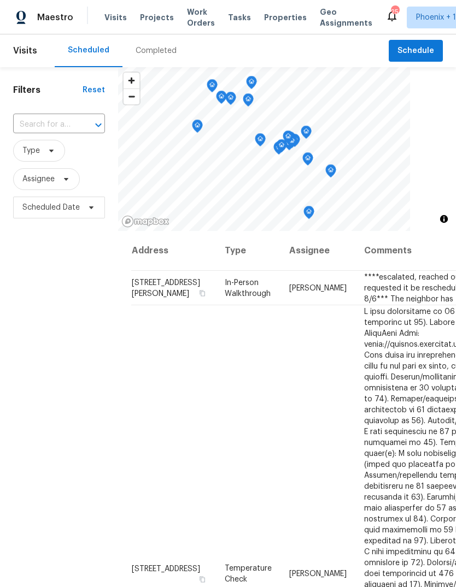
click at [57, 123] on input "text" at bounding box center [43, 124] width 61 height 17
type input "11104"
click at [58, 154] on li "11104 W Gaytime Ct, Sun City, AZ 85351" at bounding box center [58, 150] width 91 height 18
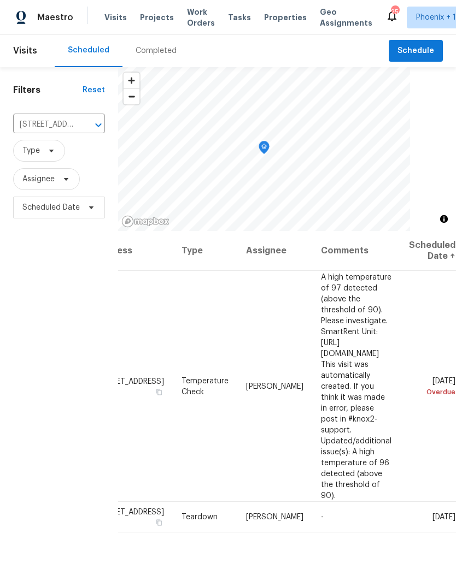
scroll to position [0, 84]
click at [0, 0] on icon at bounding box center [0, 0] width 0 height 0
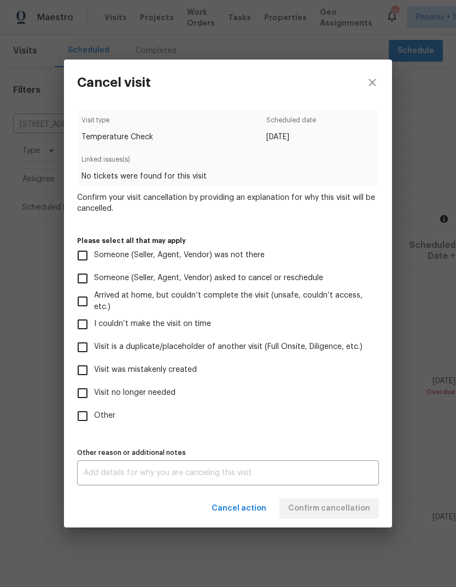
click at [84, 371] on input "Visit was mistakenly created" at bounding box center [82, 370] width 23 height 23
checkbox input "true"
click at [340, 508] on span "Confirm cancellation" at bounding box center [329, 509] width 82 height 14
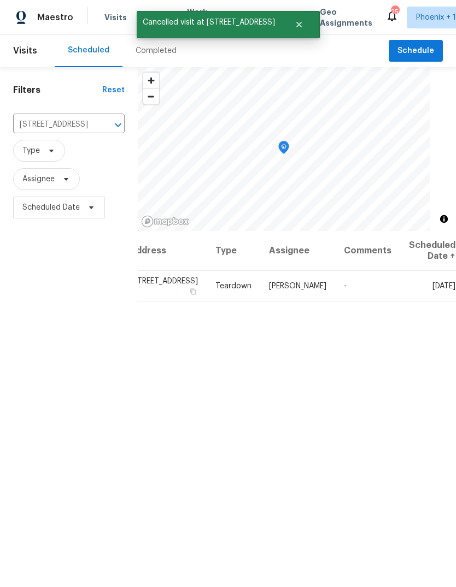
scroll to position [0, 0]
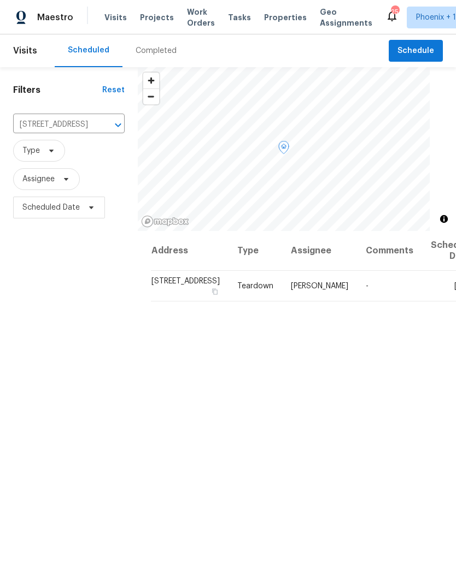
click at [0, 0] on icon at bounding box center [0, 0] width 0 height 0
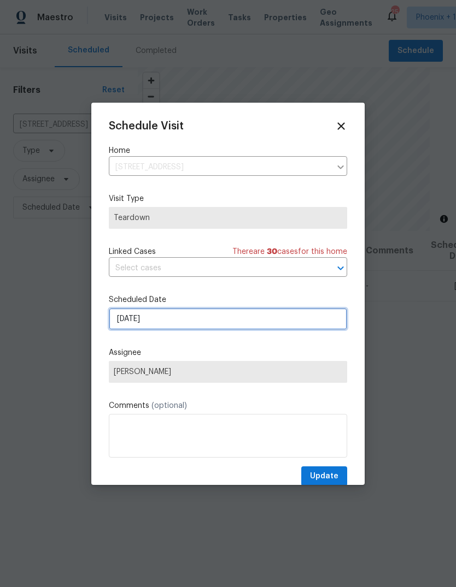
click at [195, 322] on input "[DATE]" at bounding box center [228, 319] width 238 height 22
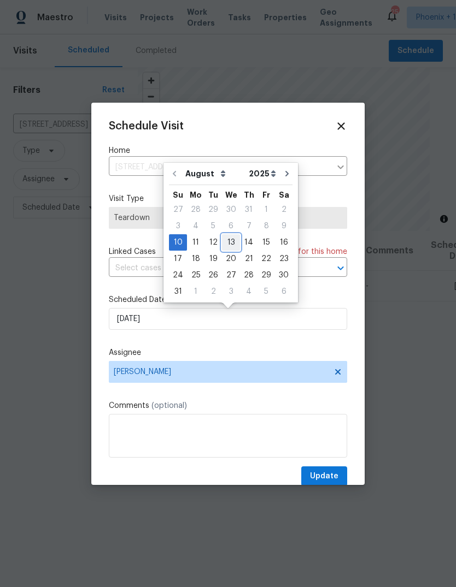
click at [226, 245] on div "13" at bounding box center [231, 242] width 18 height 15
type input "[DATE]"
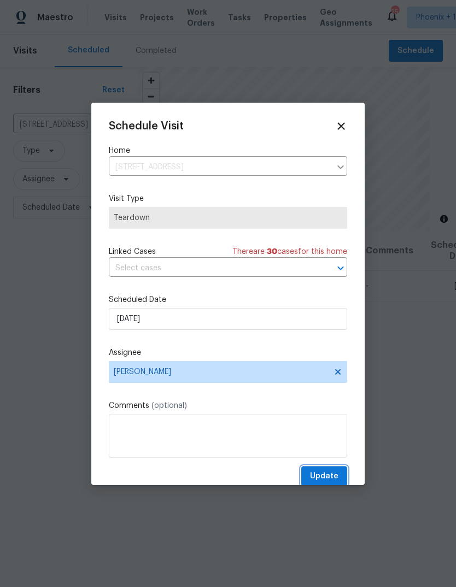
click at [334, 473] on span "Update" at bounding box center [324, 477] width 28 height 14
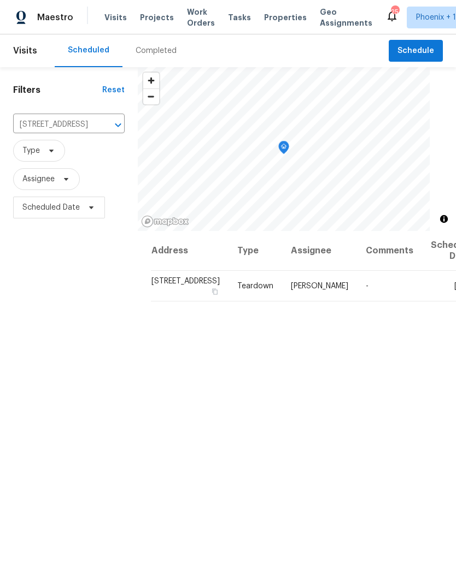
click at [187, 13] on span "Work Orders" at bounding box center [201, 18] width 28 height 22
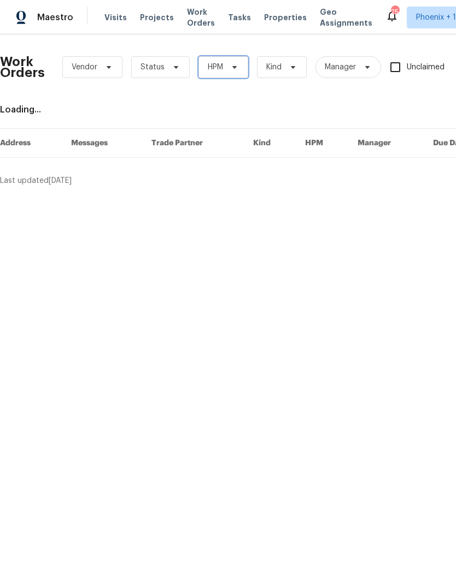
click at [231, 69] on icon at bounding box center [234, 67] width 9 height 9
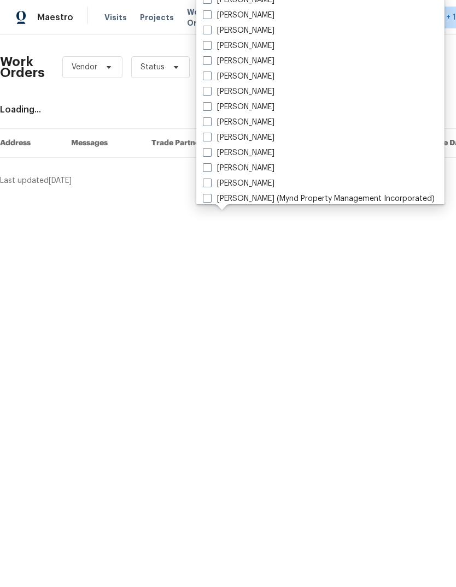
scroll to position [134, 0]
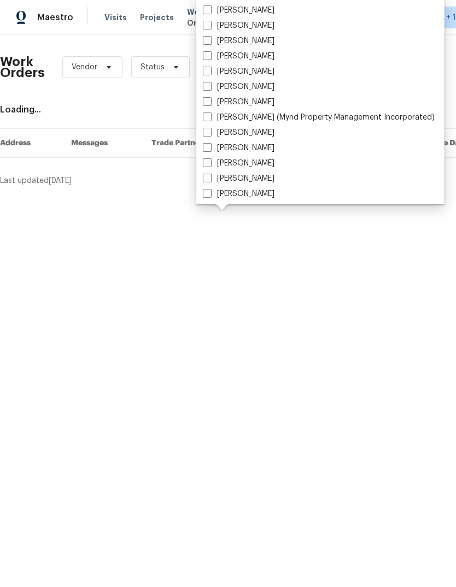
click at [206, 166] on span at bounding box center [207, 162] width 9 height 9
click at [206, 165] on input "[PERSON_NAME]" at bounding box center [206, 161] width 7 height 7
checkbox input "true"
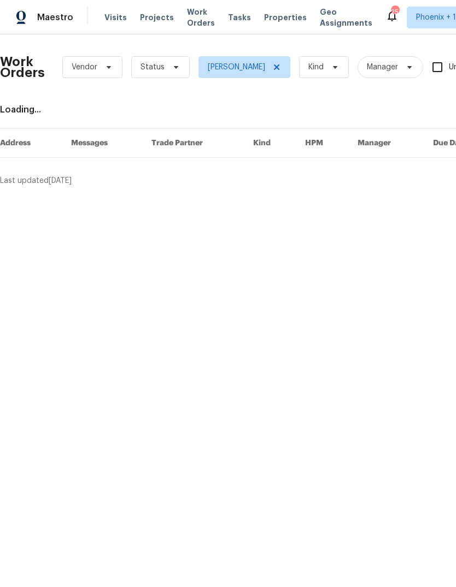
click at [198, 13] on span "Work Orders" at bounding box center [201, 18] width 28 height 22
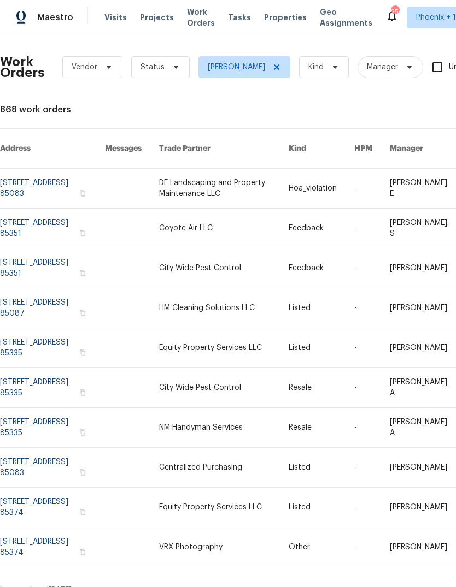
click at [152, 17] on span "Projects" at bounding box center [157, 17] width 34 height 11
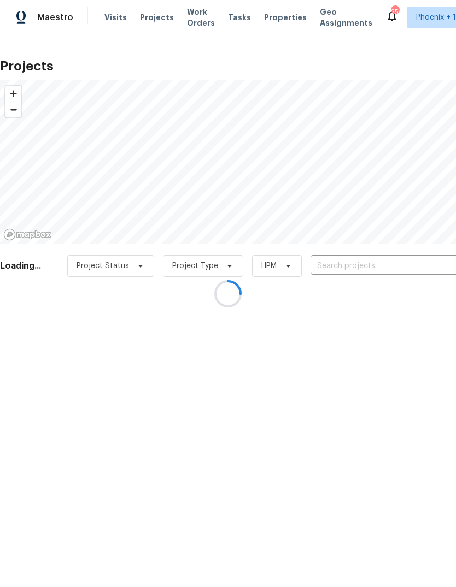
click at [197, 18] on div at bounding box center [228, 293] width 456 height 587
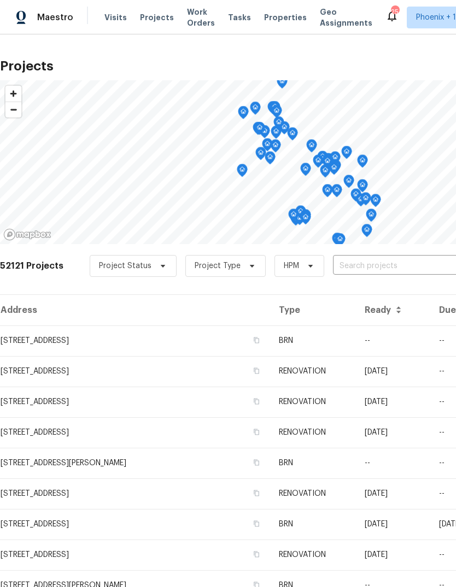
click at [193, 21] on span "Work Orders" at bounding box center [201, 18] width 28 height 22
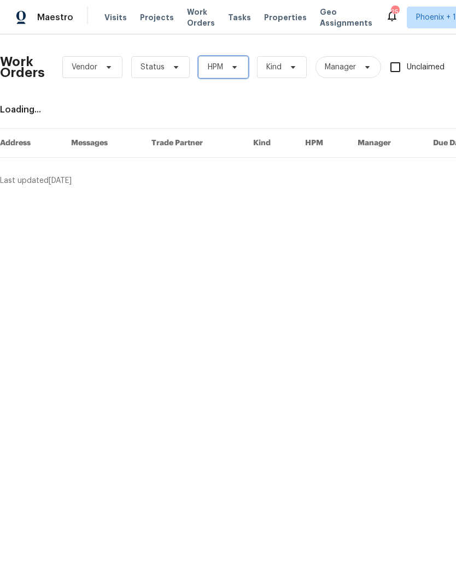
click at [233, 72] on span "HPM" at bounding box center [223, 67] width 50 height 22
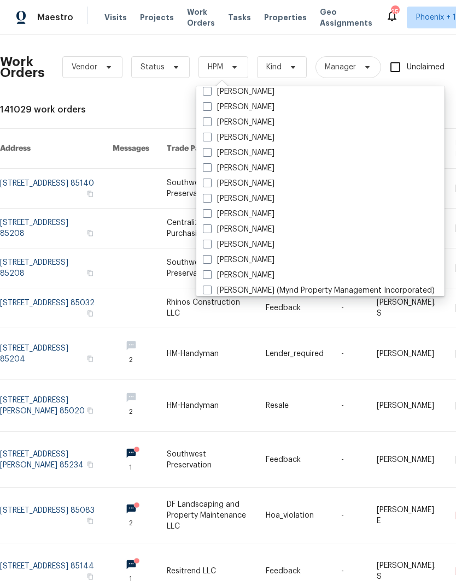
scroll to position [134, 0]
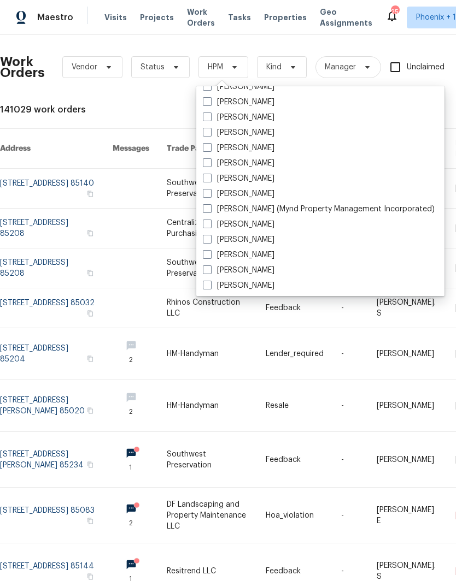
click at [212, 251] on label "[PERSON_NAME]" at bounding box center [239, 255] width 72 height 11
click at [210, 251] on input "[PERSON_NAME]" at bounding box center [206, 253] width 7 height 7
checkbox input "true"
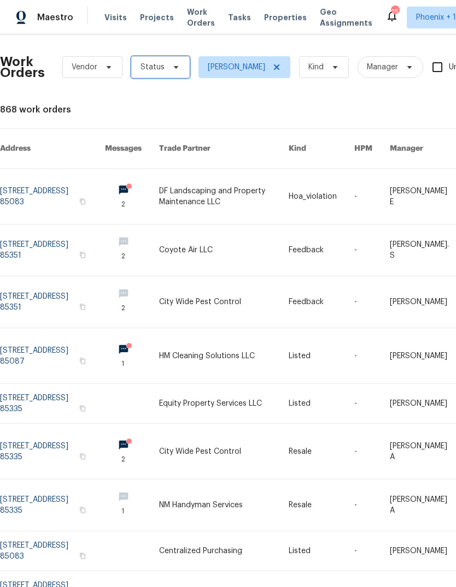
click at [169, 72] on span "Status" at bounding box center [160, 67] width 58 height 22
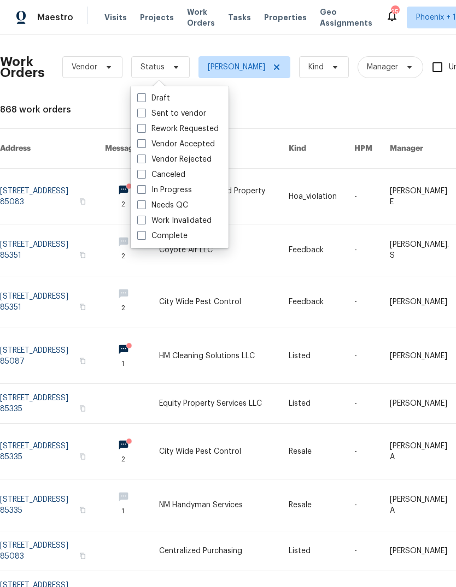
click at [134, 205] on div "Needs QC" at bounding box center [179, 205] width 91 height 15
click at [137, 210] on div "Needs QC" at bounding box center [179, 205] width 91 height 15
click at [144, 209] on span at bounding box center [141, 204] width 9 height 9
click at [144, 207] on input "Needs QC" at bounding box center [140, 203] width 7 height 7
checkbox input "true"
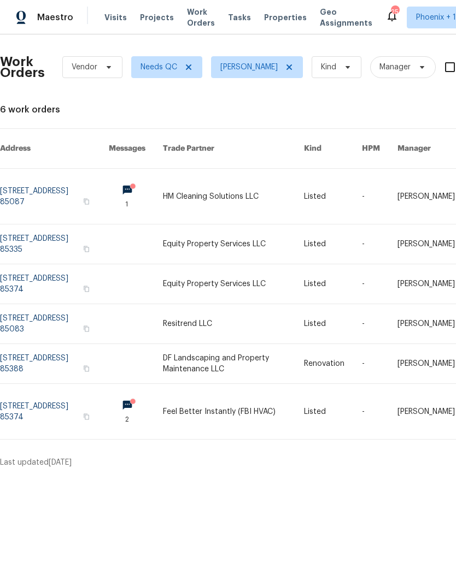
click at [241, 399] on link at bounding box center [233, 411] width 141 height 55
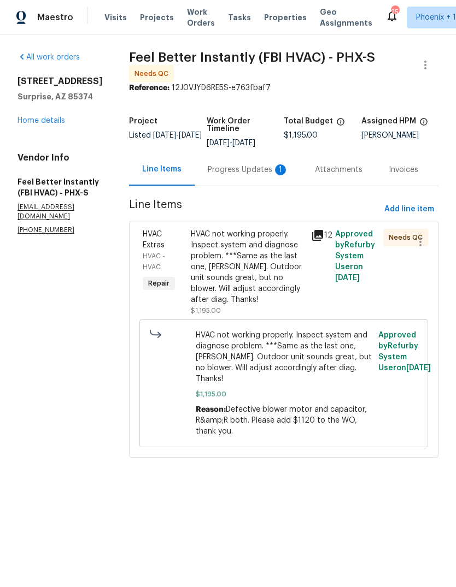
click at [235, 165] on div "Progress Updates 1" at bounding box center [248, 169] width 81 height 11
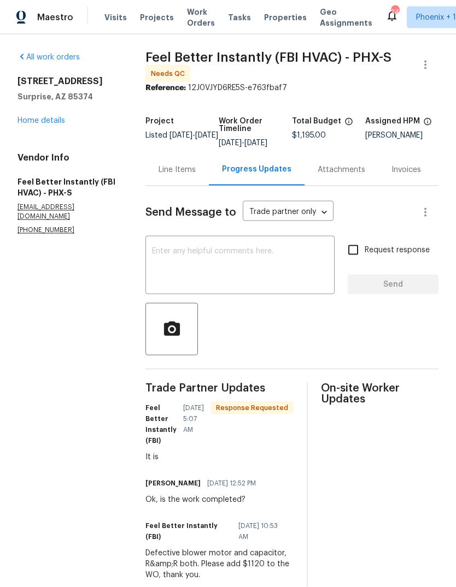
scroll to position [32, 0]
click at [244, 247] on textarea at bounding box center [240, 266] width 176 height 38
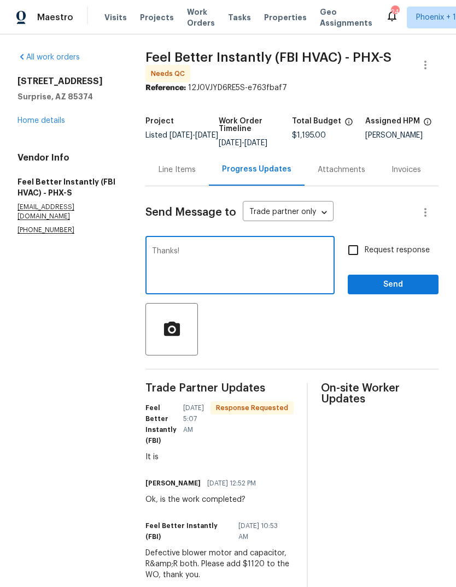
type textarea "Thanks!"
click at [401, 278] on span "Send" at bounding box center [392, 285] width 73 height 14
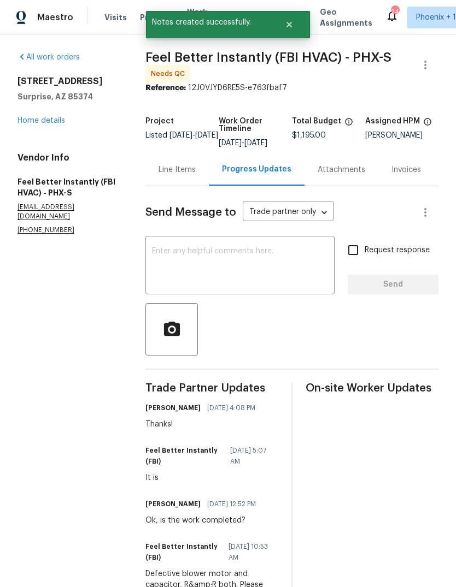
click at [173, 175] on div "Line Items" at bounding box center [176, 169] width 37 height 11
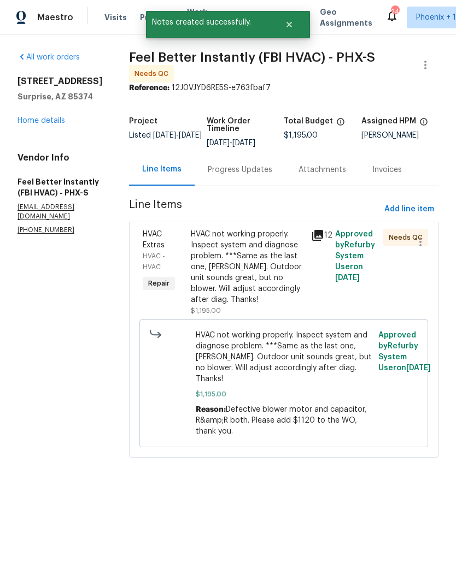
click at [250, 255] on div "HVAC not working properly. Inspect system and diagnose problem. ***Same as the …" at bounding box center [248, 267] width 114 height 76
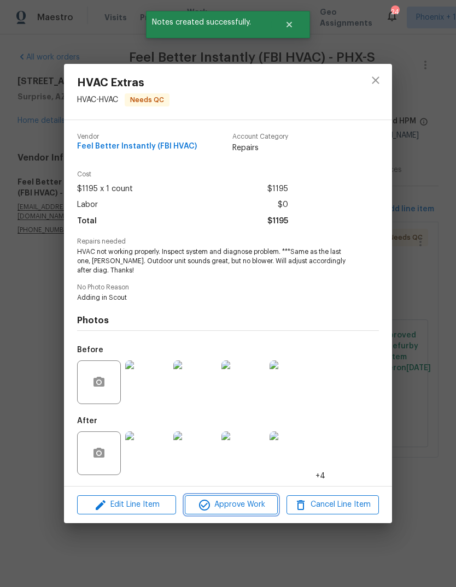
click at [247, 507] on span "Approve Work" at bounding box center [231, 505] width 86 height 14
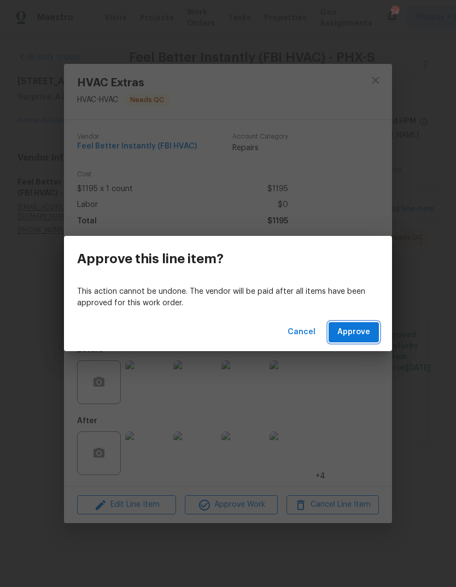
click at [362, 331] on span "Approve" at bounding box center [353, 333] width 33 height 14
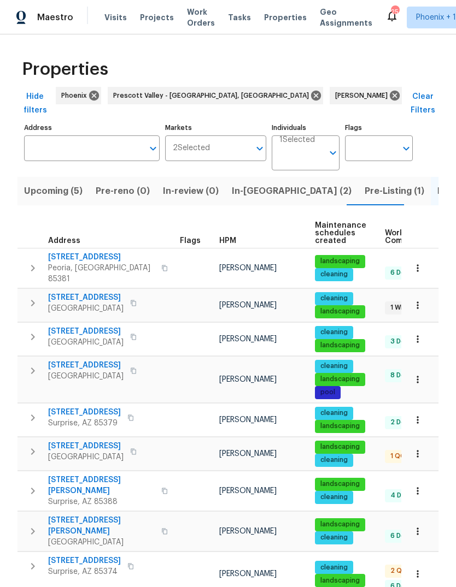
click at [125, 184] on span "Pre-reno (0)" at bounding box center [123, 191] width 54 height 15
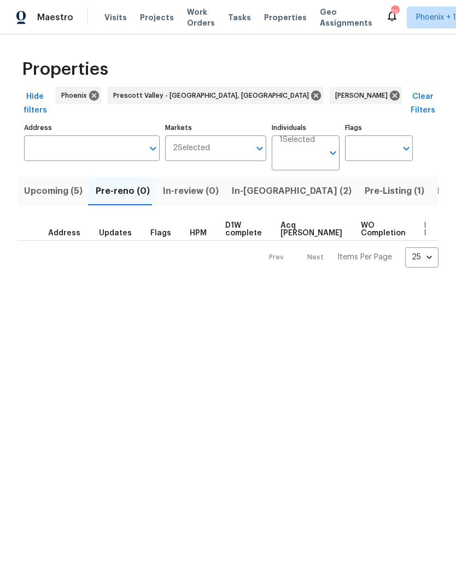
click at [48, 184] on span "Upcoming (5)" at bounding box center [53, 191] width 58 height 15
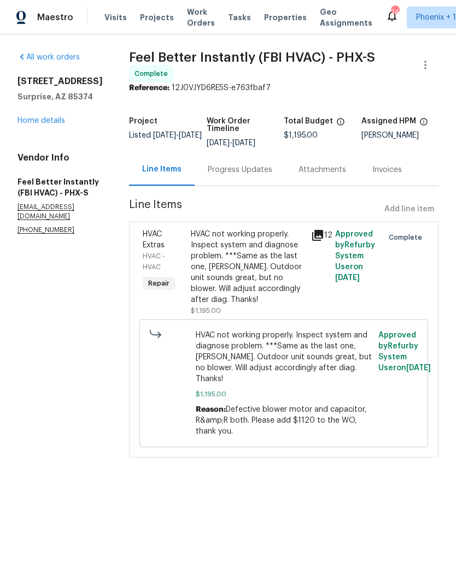
click at [191, 15] on span "Work Orders" at bounding box center [201, 18] width 28 height 22
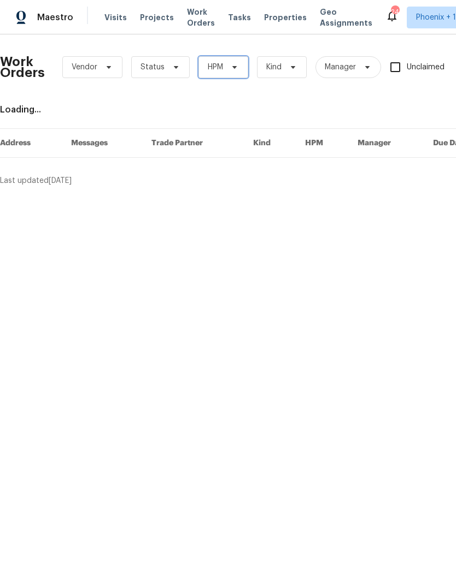
click at [232, 73] on span "HPM" at bounding box center [223, 67] width 50 height 22
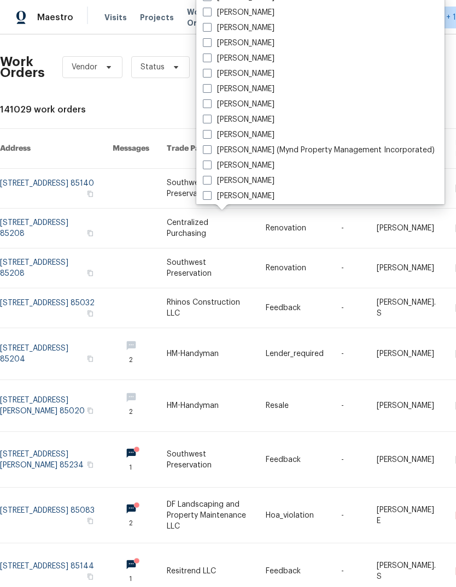
scroll to position [100, 0]
click at [210, 192] on span at bounding box center [207, 196] width 9 height 9
click at [210, 192] on input "[PERSON_NAME]" at bounding box center [206, 195] width 7 height 7
checkbox input "true"
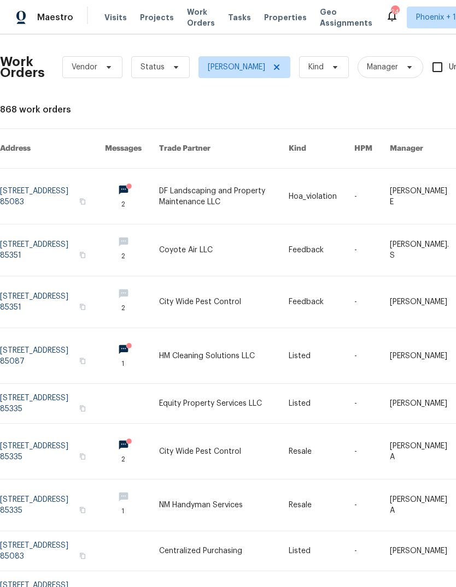
click at [191, 17] on span "Work Orders" at bounding box center [201, 18] width 28 height 22
click at [171, 68] on icon at bounding box center [175, 67] width 9 height 9
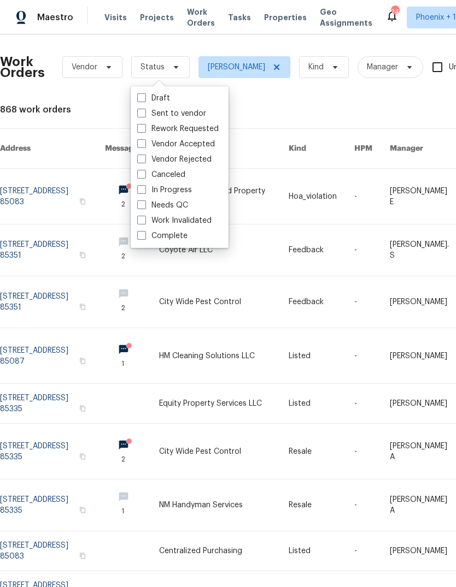
click at [138, 205] on span at bounding box center [141, 204] width 9 height 9
click at [138, 205] on input "Needs QC" at bounding box center [140, 203] width 7 height 7
checkbox input "true"
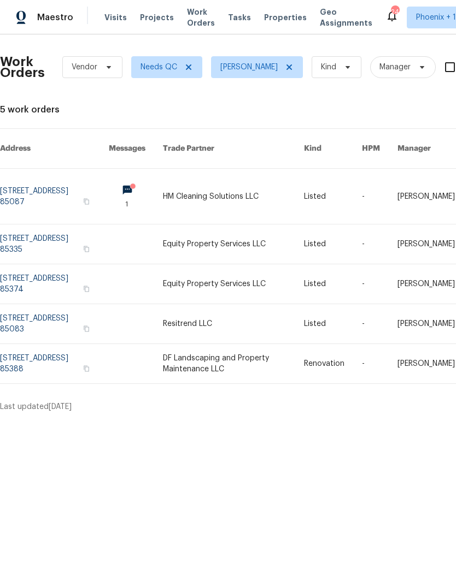
click at [219, 307] on link at bounding box center [233, 323] width 141 height 39
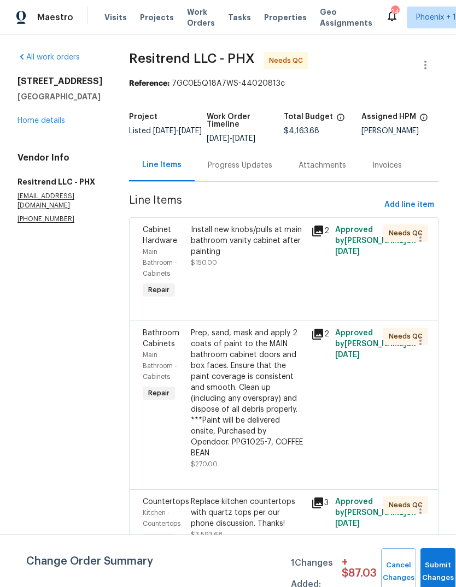
click at [224, 245] on div "Install new knobs/pulls at main bathroom vanity cabinet after painting" at bounding box center [248, 240] width 114 height 33
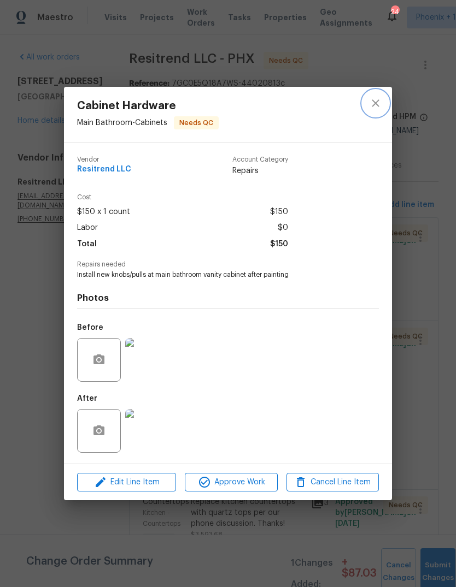
click at [372, 107] on icon "close" at bounding box center [375, 103] width 13 height 13
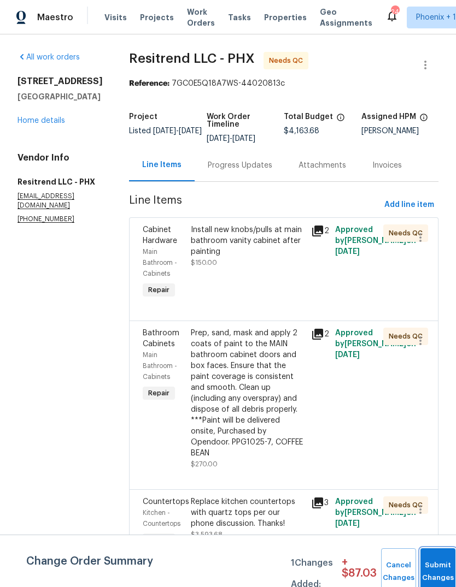
click at [433, 567] on button "Submit Changes" at bounding box center [437, 571] width 35 height 47
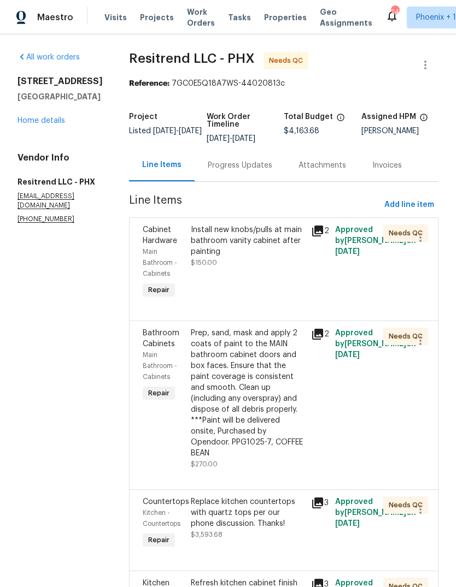
click at [225, 246] on div "Install new knobs/pulls at main bathroom vanity cabinet after painting" at bounding box center [248, 240] width 114 height 33
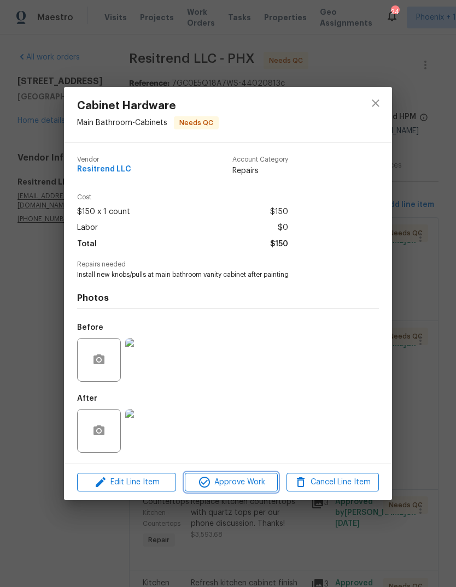
click at [238, 484] on span "Approve Work" at bounding box center [231, 483] width 86 height 14
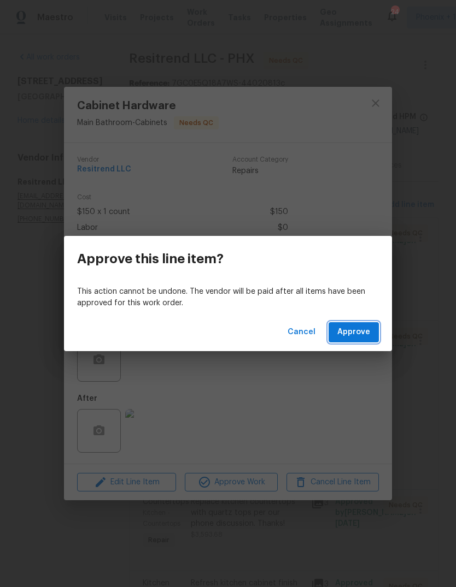
click at [359, 331] on span "Approve" at bounding box center [353, 333] width 33 height 14
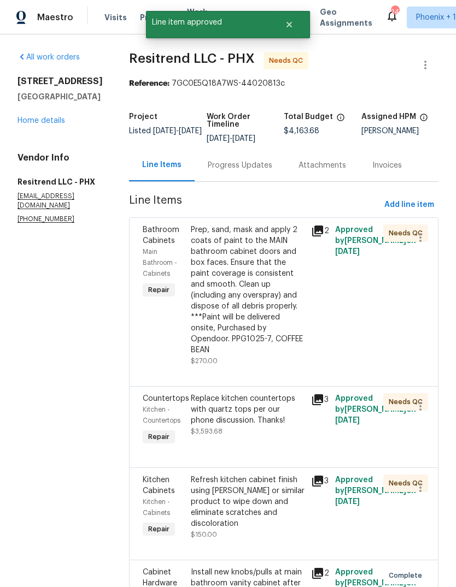
click at [240, 286] on div "Prep, sand, mask and apply 2 coats of paint to the MAIN bathroom cabinet doors …" at bounding box center [248, 289] width 114 height 131
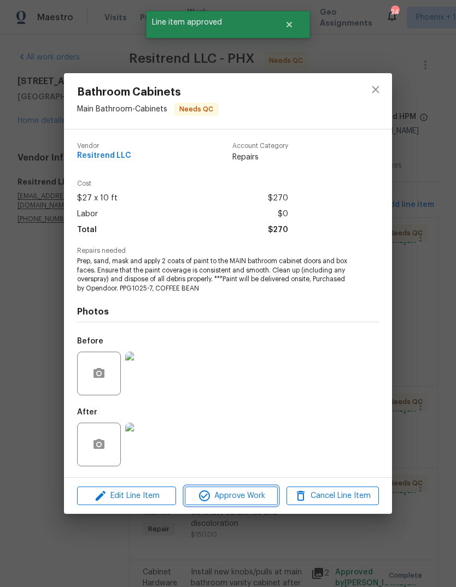
click at [245, 499] on span "Approve Work" at bounding box center [231, 496] width 86 height 14
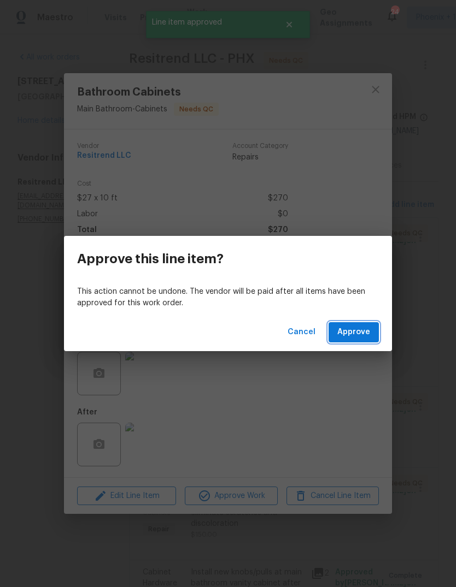
click at [352, 329] on span "Approve" at bounding box center [353, 333] width 33 height 14
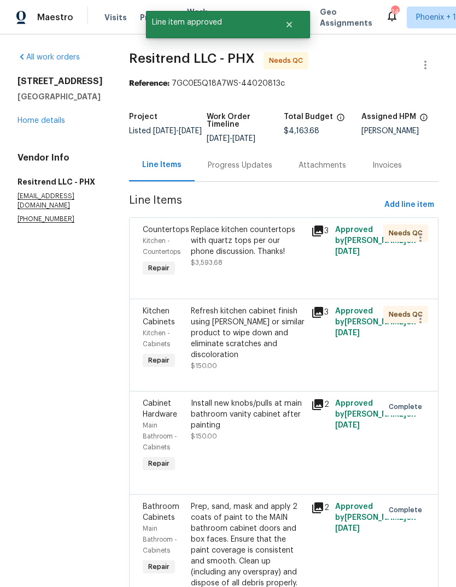
click at [230, 256] on div "Replace kitchen countertops with quartz tops per our phone discussion. Thanks!" at bounding box center [248, 240] width 114 height 33
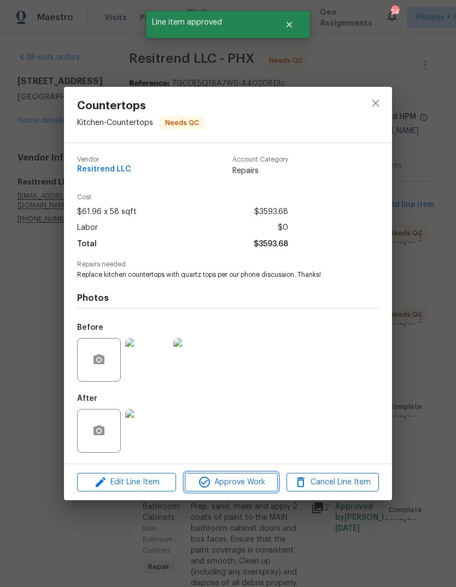
click at [251, 490] on button "Approve Work" at bounding box center [231, 482] width 92 height 19
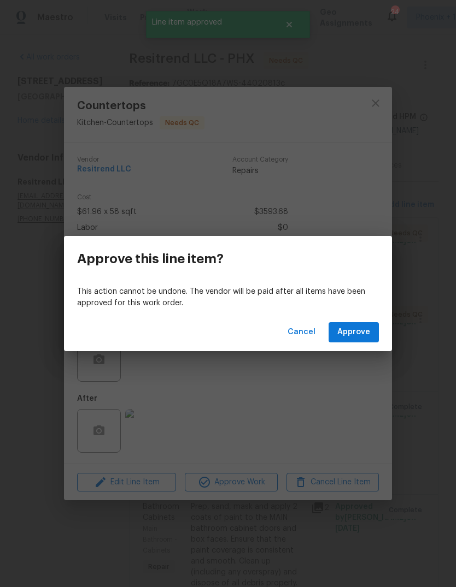
click at [365, 336] on span "Approve" at bounding box center [353, 333] width 33 height 14
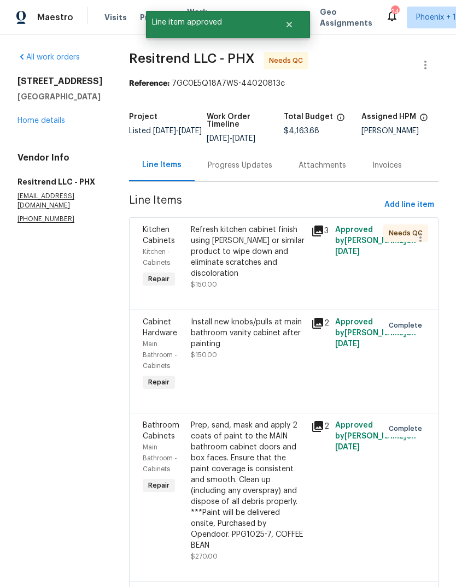
click at [240, 161] on div "Progress Updates" at bounding box center [240, 165] width 64 height 11
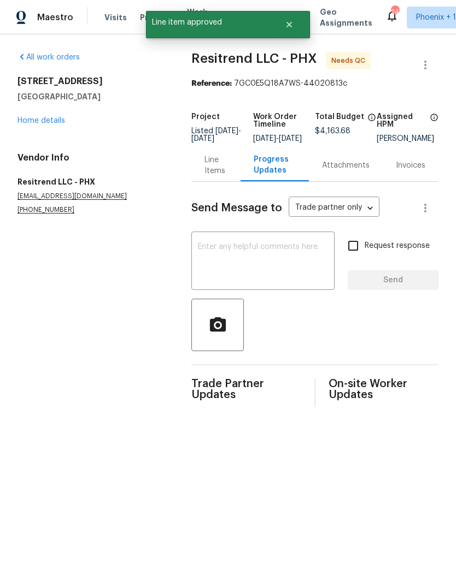
click at [213, 174] on div "Line Items" at bounding box center [215, 166] width 22 height 22
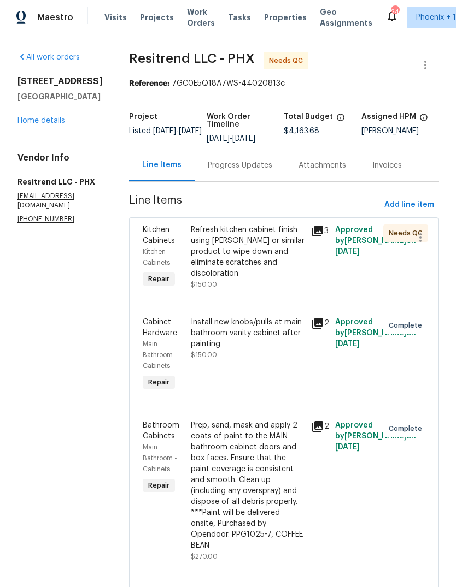
click at [232, 281] on div "Refresh kitchen cabinet finish using Howard’s or similar product to wipe down a…" at bounding box center [248, 257] width 114 height 66
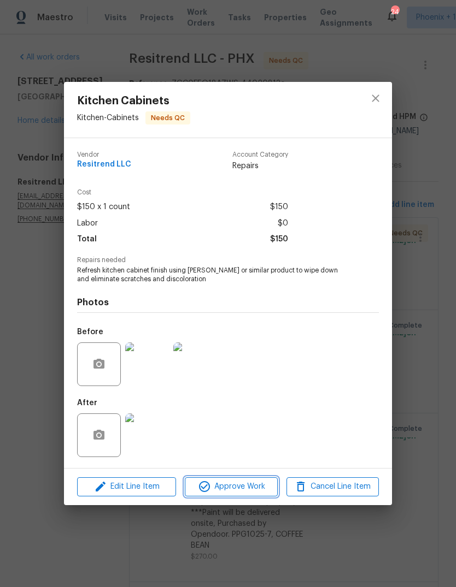
click at [254, 493] on span "Approve Work" at bounding box center [231, 487] width 86 height 14
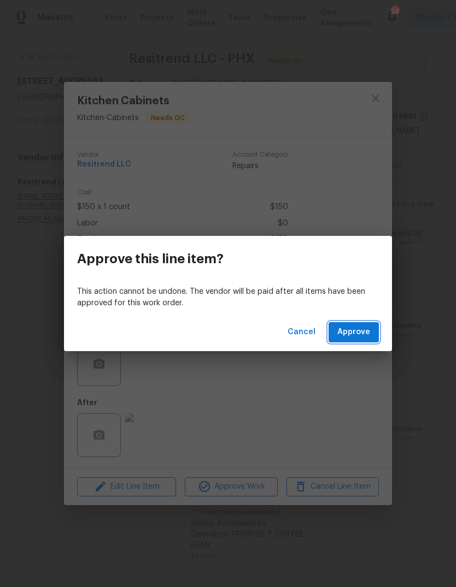
click at [365, 327] on span "Approve" at bounding box center [353, 333] width 33 height 14
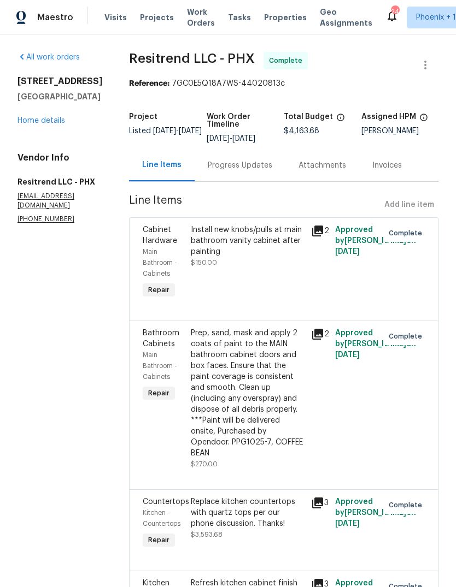
click at [196, 19] on span "Work Orders" at bounding box center [201, 18] width 28 height 22
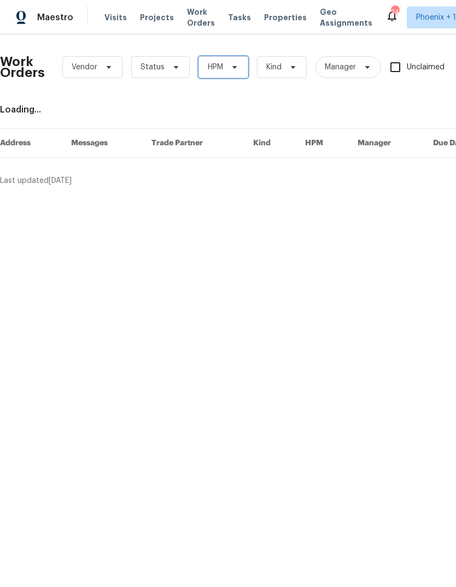
click at [238, 73] on span "HPM" at bounding box center [223, 67] width 50 height 22
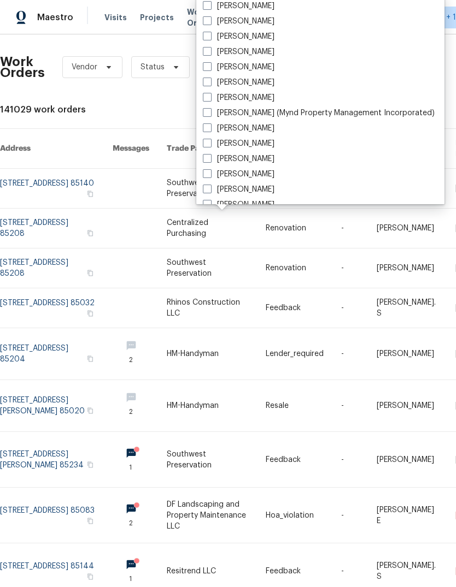
scroll to position [140, 0]
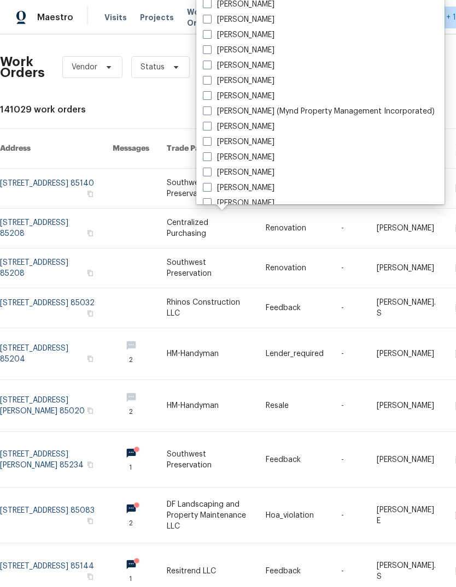
click at [210, 159] on span at bounding box center [207, 156] width 9 height 9
click at [210, 159] on input "[PERSON_NAME]" at bounding box center [206, 155] width 7 height 7
checkbox input "true"
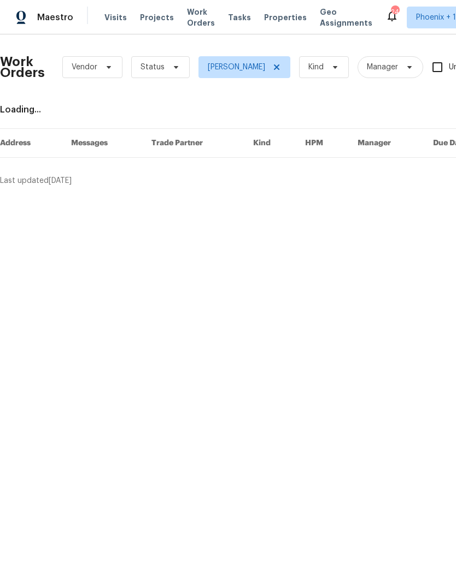
click at [198, 9] on span "Work Orders" at bounding box center [201, 18] width 28 height 22
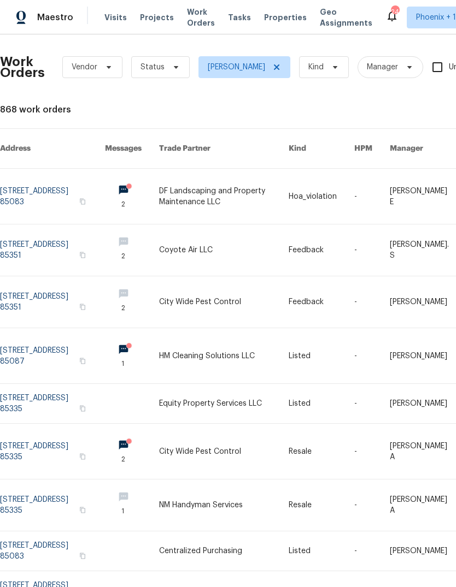
click at [160, 16] on span "Projects" at bounding box center [157, 17] width 34 height 11
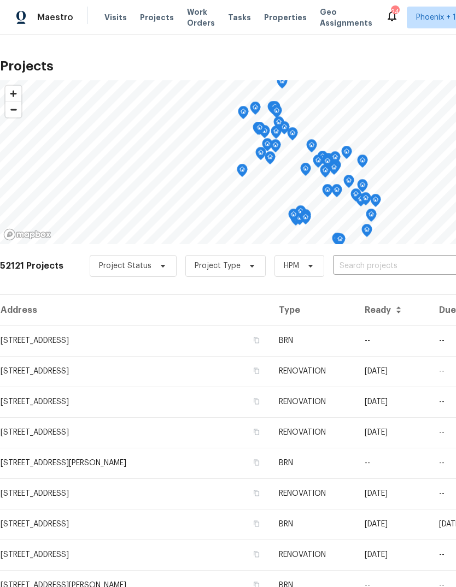
click at [196, 19] on span "Work Orders" at bounding box center [201, 18] width 28 height 22
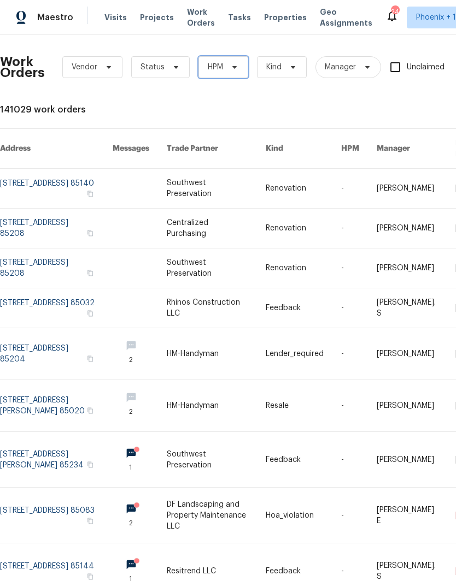
click at [241, 69] on span "HPM" at bounding box center [223, 67] width 50 height 22
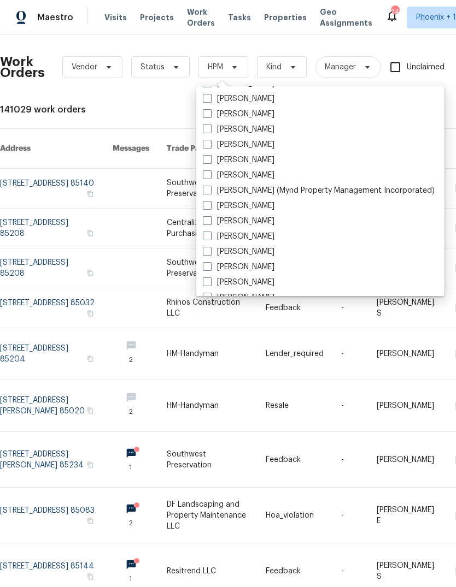
scroll to position [152, 0]
click at [208, 236] on span at bounding box center [207, 236] width 9 height 9
click at [208, 236] on input "[PERSON_NAME]" at bounding box center [206, 235] width 7 height 7
checkbox input "true"
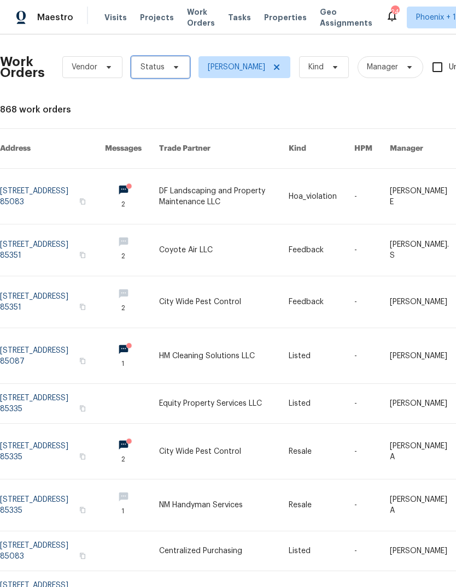
click at [175, 70] on icon at bounding box center [175, 67] width 9 height 9
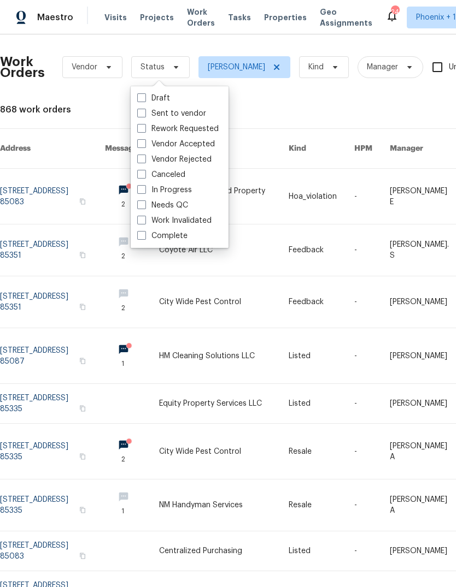
click at [139, 209] on label "Needs QC" at bounding box center [162, 205] width 51 height 11
click at [139, 207] on input "Needs QC" at bounding box center [140, 203] width 7 height 7
checkbox input "true"
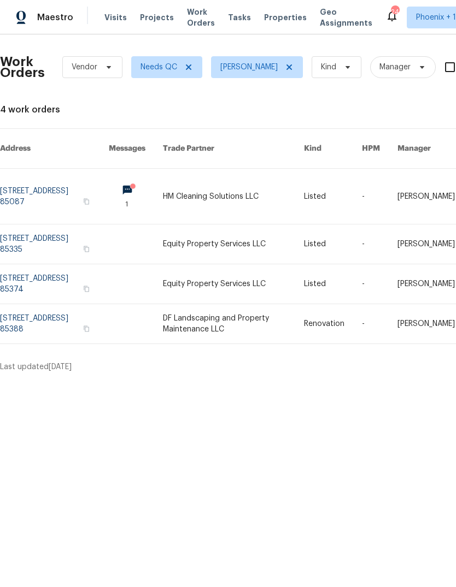
click at [240, 311] on link at bounding box center [233, 323] width 141 height 39
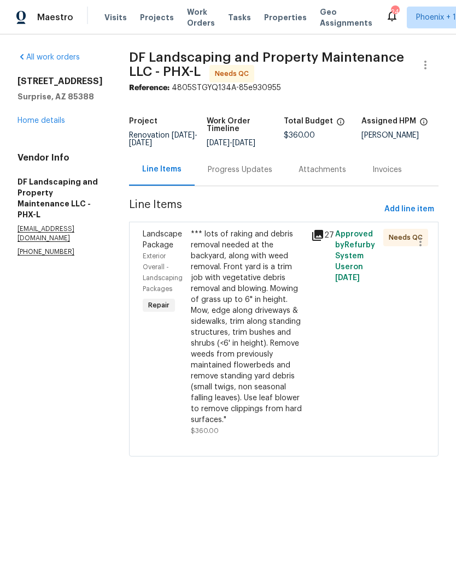
click at [249, 173] on div "Progress Updates" at bounding box center [240, 169] width 64 height 11
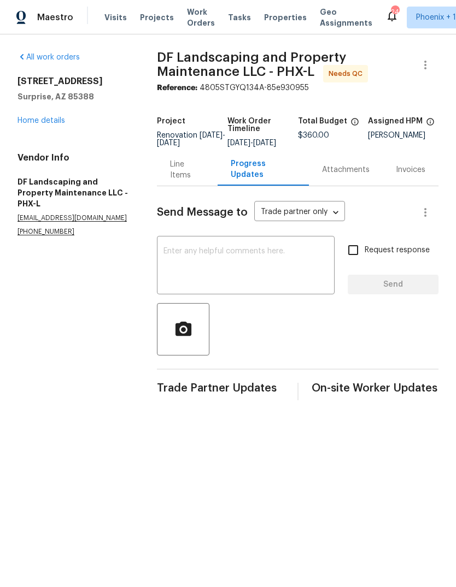
click at [174, 178] on div "Line Items" at bounding box center [187, 170] width 34 height 22
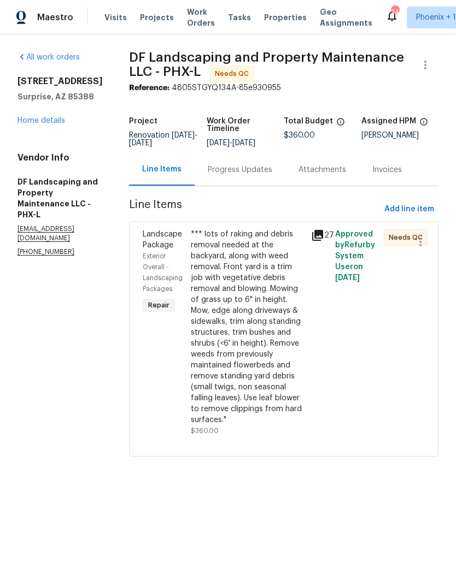
click at [259, 308] on div "*** lots of raking and debris removal needed at the backyard, along with weed r…" at bounding box center [248, 327] width 114 height 197
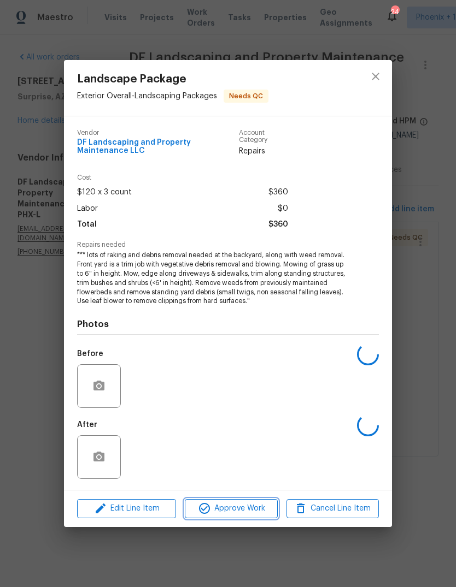
click at [243, 509] on span "Approve Work" at bounding box center [231, 509] width 86 height 14
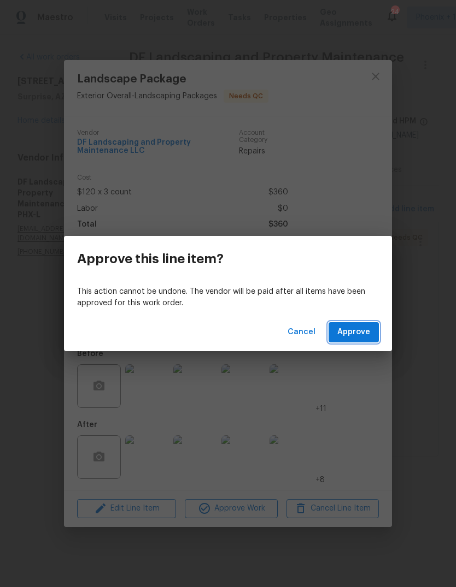
click at [364, 333] on span "Approve" at bounding box center [353, 333] width 33 height 14
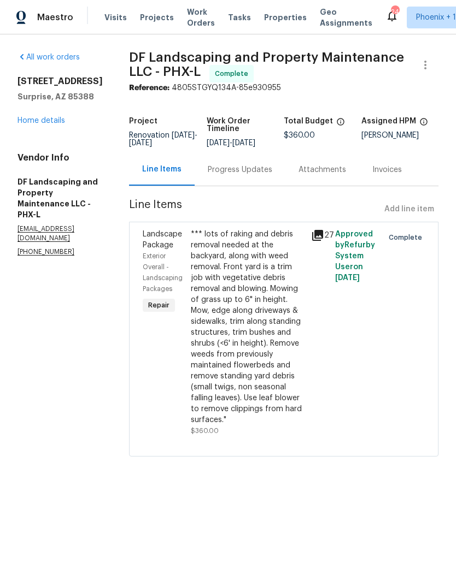
click at [194, 14] on span "Work Orders" at bounding box center [201, 18] width 28 height 22
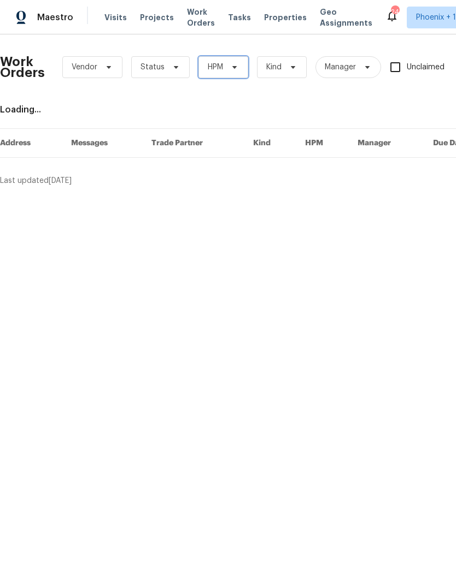
click at [230, 67] on icon at bounding box center [234, 67] width 9 height 9
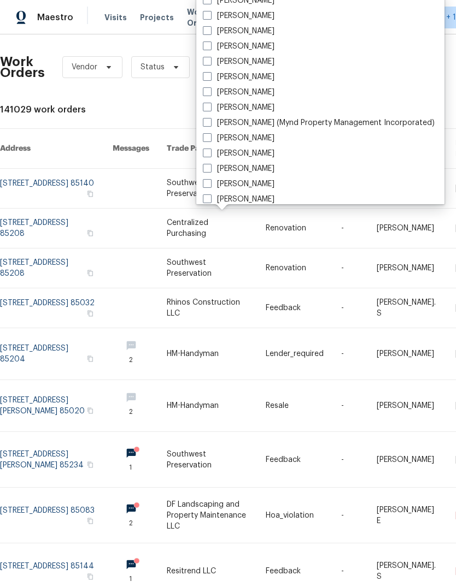
scroll to position [132, 0]
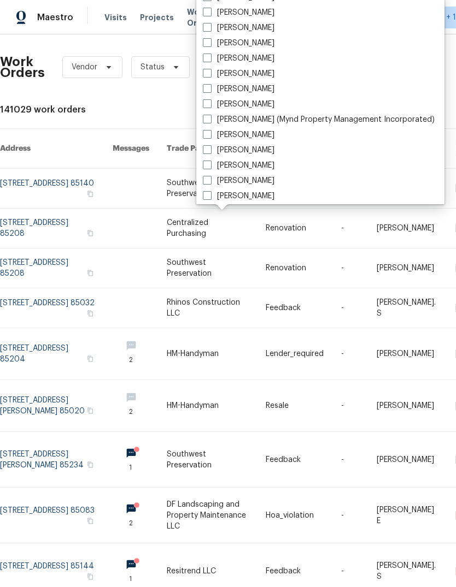
click at [207, 167] on span at bounding box center [207, 165] width 9 height 9
click at [207, 167] on input "[PERSON_NAME]" at bounding box center [206, 163] width 7 height 7
checkbox input "true"
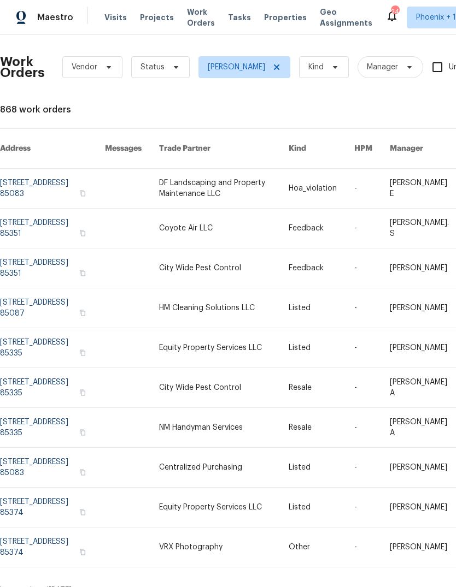
click at [155, 15] on span "Projects" at bounding box center [157, 17] width 34 height 11
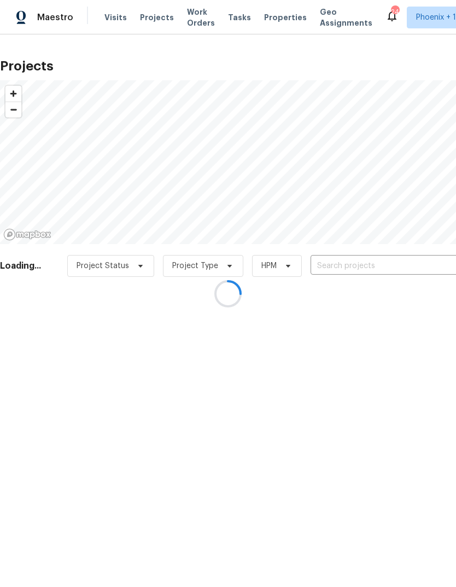
click at [190, 19] on div at bounding box center [228, 293] width 456 height 587
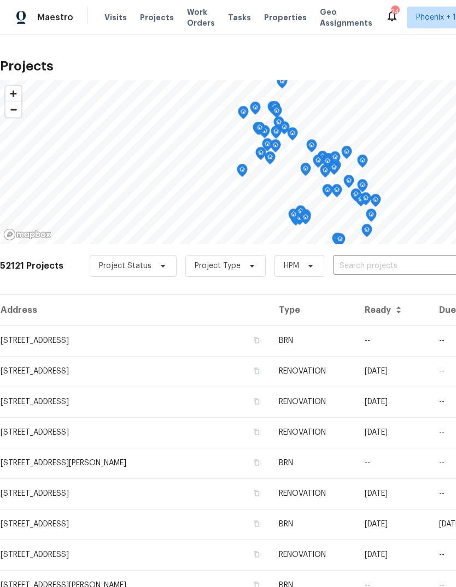
click at [190, 17] on span "Work Orders" at bounding box center [201, 18] width 28 height 22
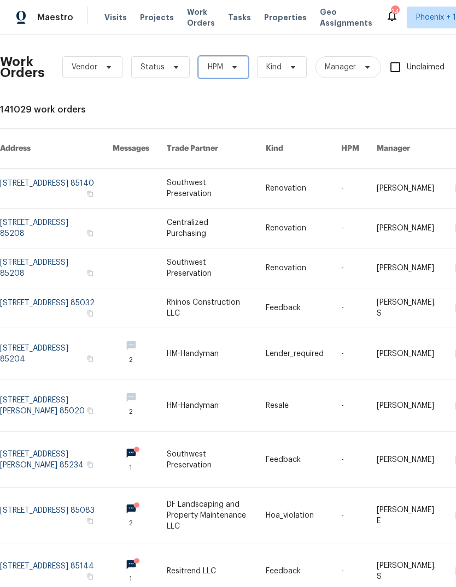
click at [236, 71] on icon at bounding box center [234, 67] width 9 height 9
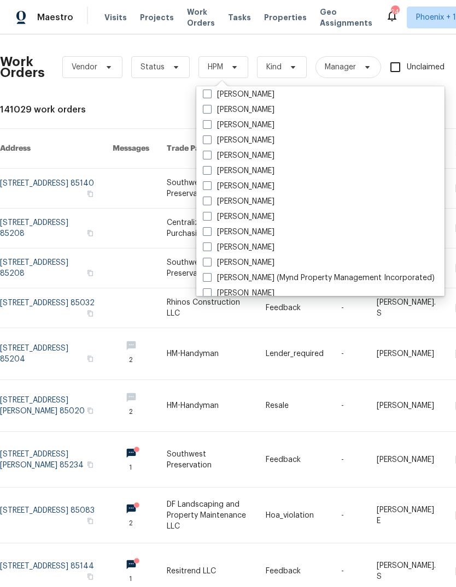
scroll to position [99, 0]
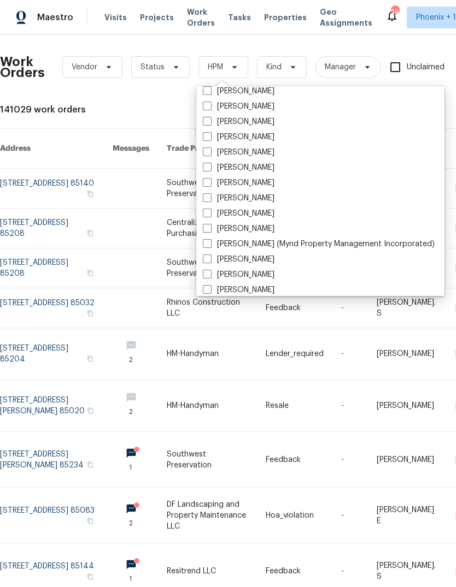
click at [206, 291] on span at bounding box center [207, 289] width 9 height 9
click at [206, 291] on input "[PERSON_NAME]" at bounding box center [206, 288] width 7 height 7
checkbox input "true"
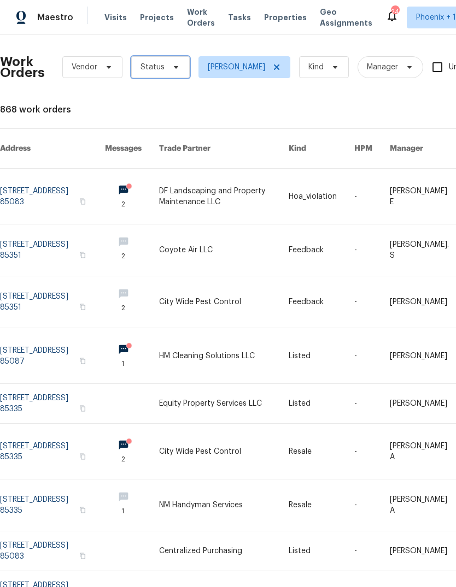
click at [173, 70] on icon at bounding box center [175, 67] width 9 height 9
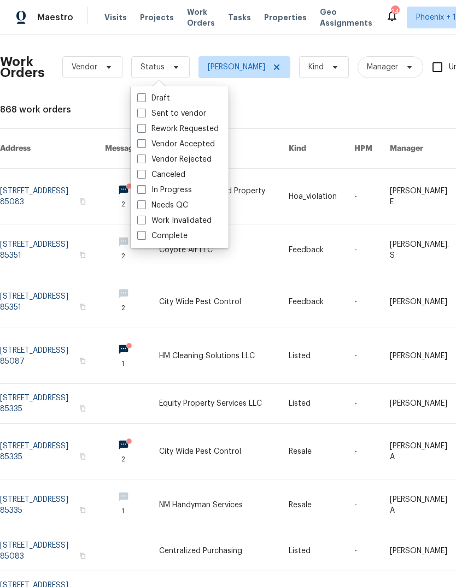
click at [140, 206] on span at bounding box center [141, 204] width 9 height 9
click at [140, 206] on input "Needs QC" at bounding box center [140, 203] width 7 height 7
checkbox input "true"
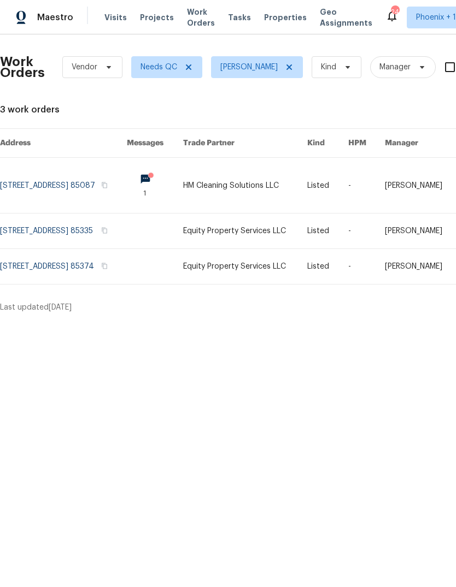
click at [265, 271] on link at bounding box center [245, 266] width 125 height 35
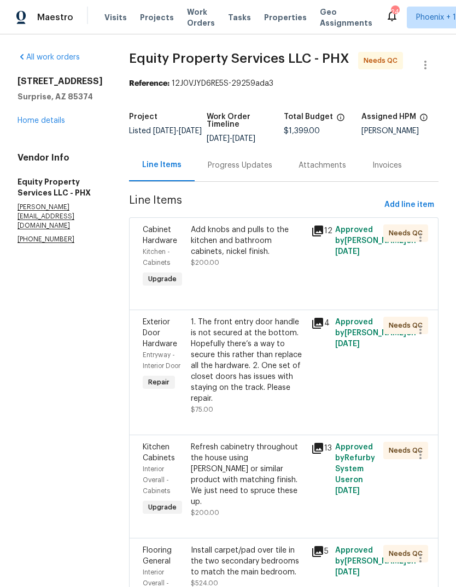
click at [239, 163] on div "Progress Updates" at bounding box center [240, 165] width 64 height 11
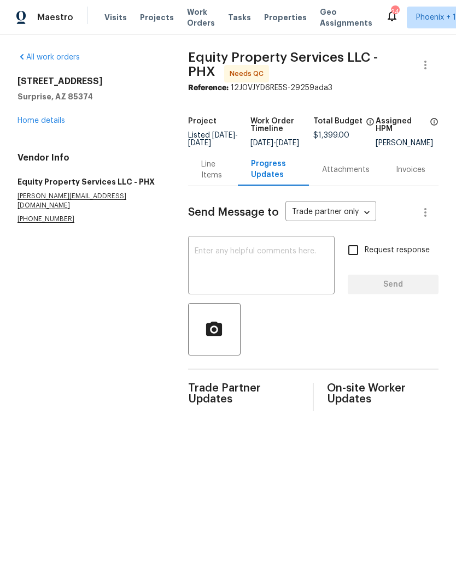
click at [214, 176] on div "Line Items" at bounding box center [213, 170] width 24 height 22
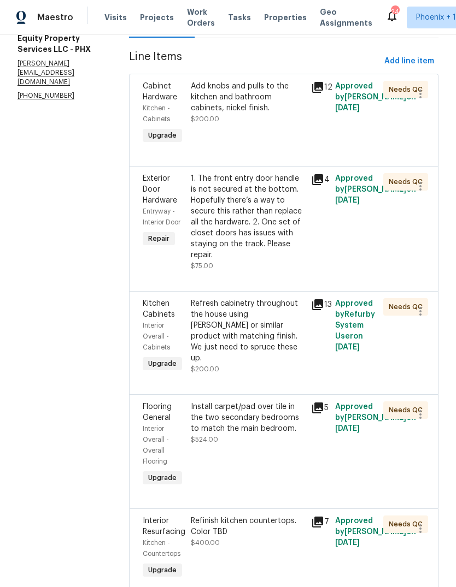
scroll to position [143, 0]
click at [221, 525] on div "Refinish kitchen countertops. Color TBD" at bounding box center [248, 527] width 114 height 22
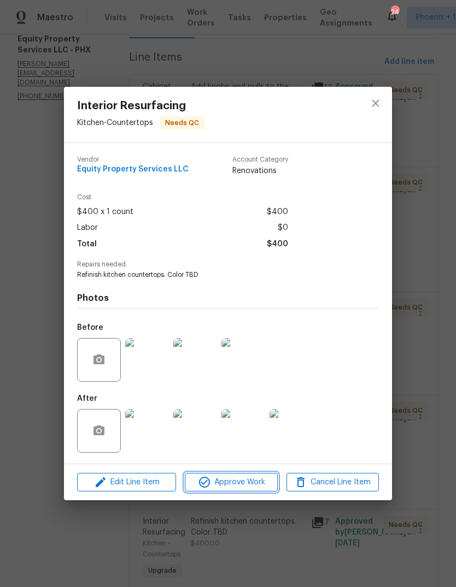
click at [251, 478] on span "Approve Work" at bounding box center [231, 483] width 86 height 14
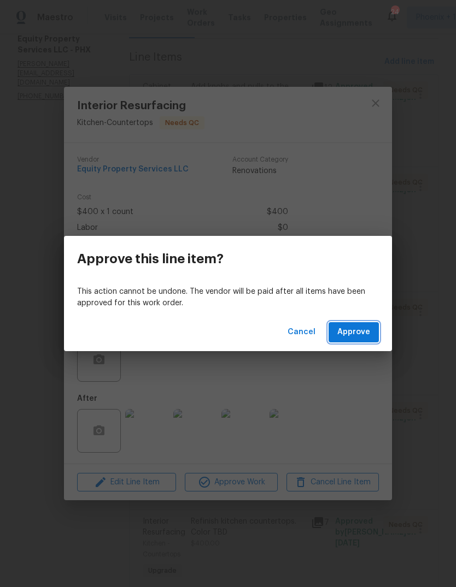
click at [360, 327] on span "Approve" at bounding box center [353, 333] width 33 height 14
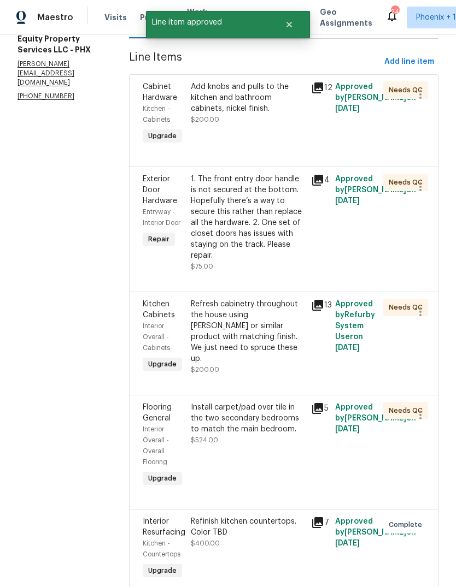
click at [235, 418] on div "Install carpet/pad over tile in the two secondary bedrooms to match the main be…" at bounding box center [248, 418] width 114 height 33
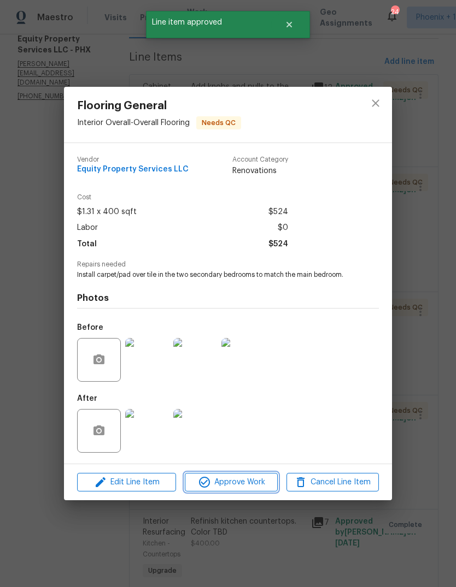
click at [258, 485] on span "Approve Work" at bounding box center [231, 483] width 86 height 14
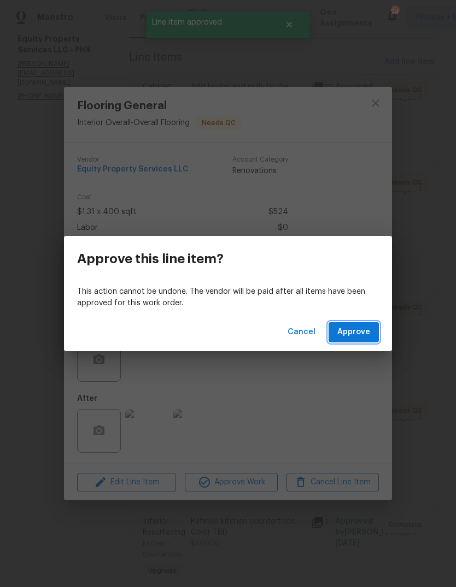
click at [362, 341] on button "Approve" at bounding box center [353, 332] width 50 height 20
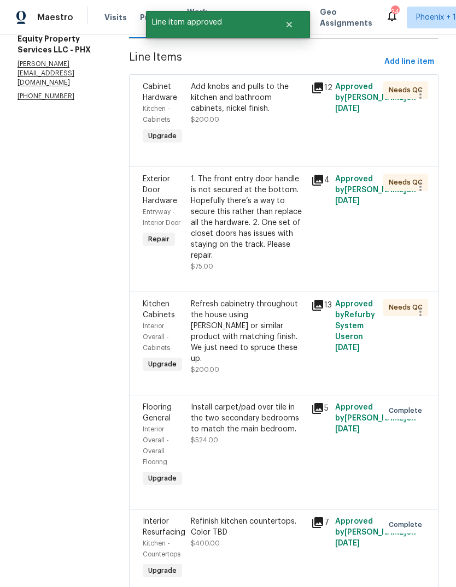
click at [244, 313] on div "Refresh cabinetry throughout the house using [PERSON_NAME] or similar product w…" at bounding box center [248, 332] width 114 height 66
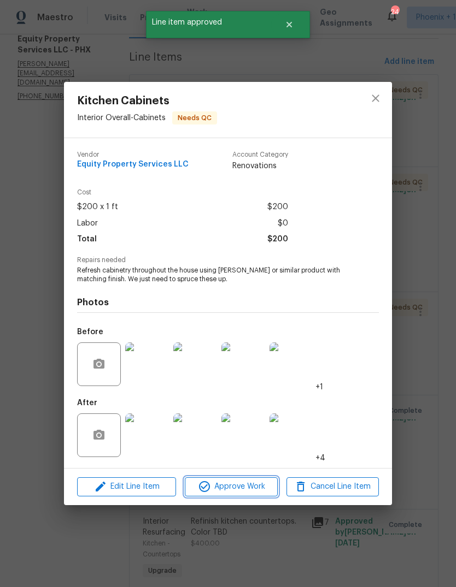
click at [252, 485] on span "Approve Work" at bounding box center [231, 487] width 86 height 14
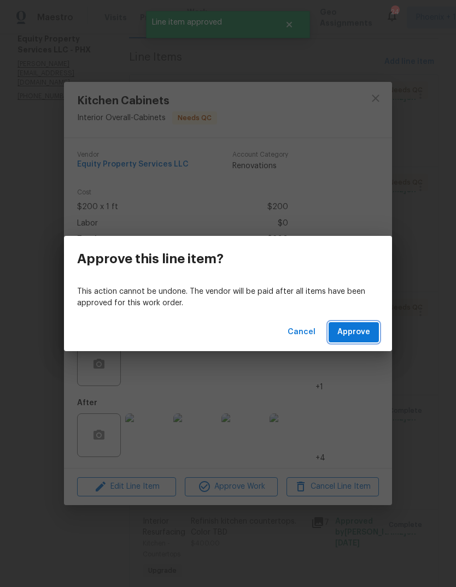
click at [359, 335] on span "Approve" at bounding box center [353, 333] width 33 height 14
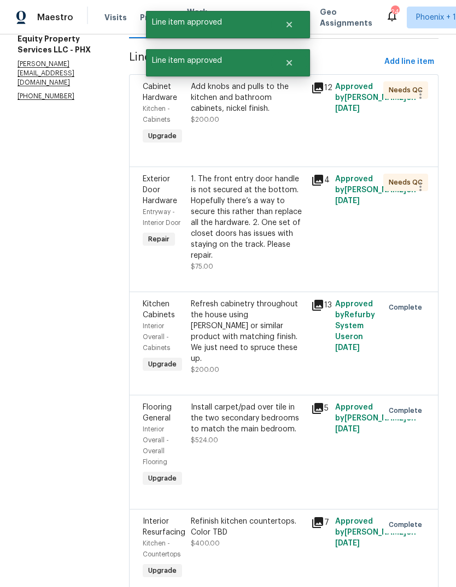
click at [246, 301] on div "Refresh cabinetry throughout the house using [PERSON_NAME] or similar product w…" at bounding box center [248, 332] width 114 height 66
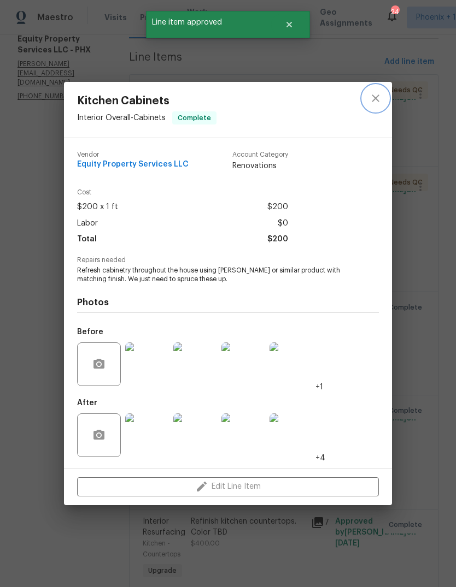
click at [377, 92] on icon "close" at bounding box center [375, 98] width 13 height 13
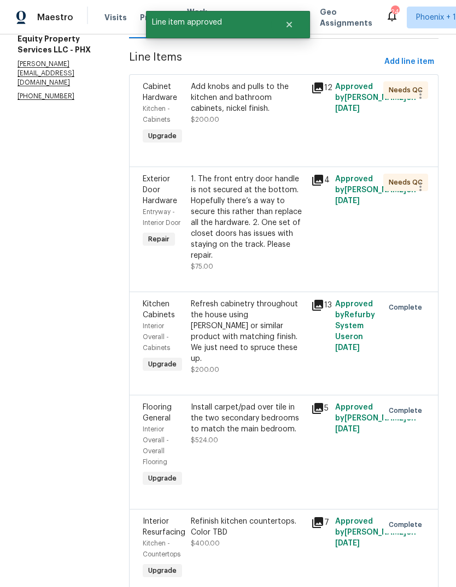
click at [216, 198] on div "1. The front entry door handle is not secured at the bottom. Hopefully there’s …" at bounding box center [248, 217] width 114 height 87
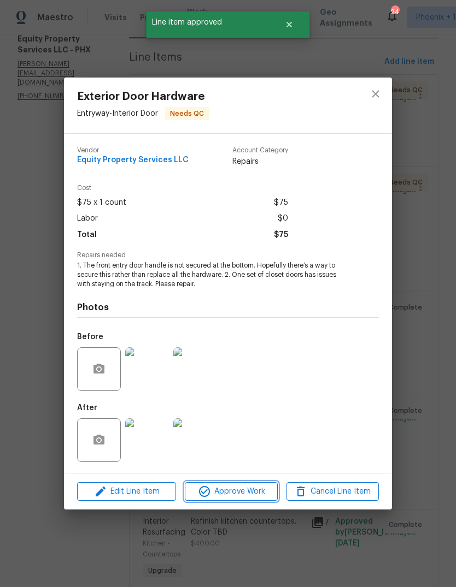
click at [251, 490] on span "Approve Work" at bounding box center [231, 492] width 86 height 14
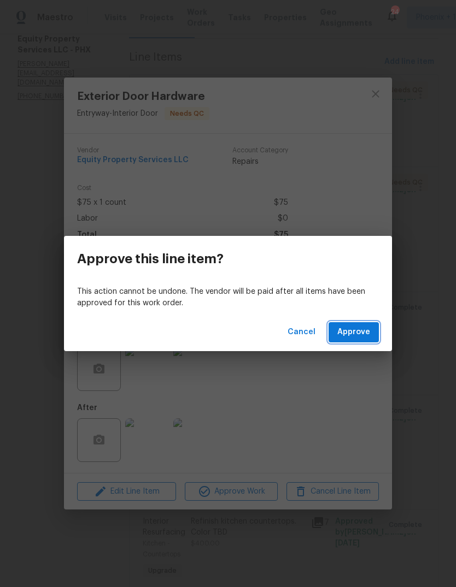
click at [348, 334] on span "Approve" at bounding box center [353, 333] width 33 height 14
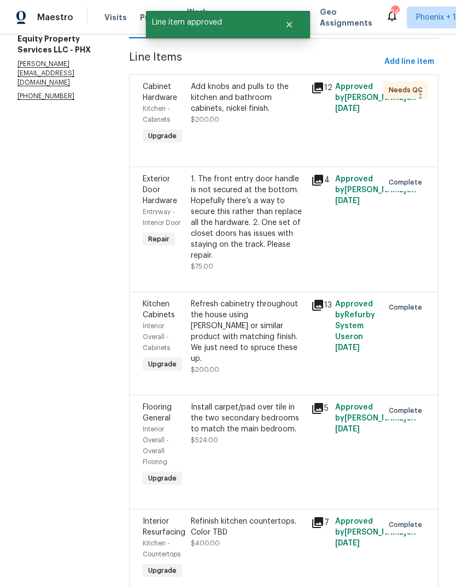
click at [210, 97] on div "Add knobs and pulls to the kitchen and bathroom cabinets, nickel finish." at bounding box center [248, 97] width 114 height 33
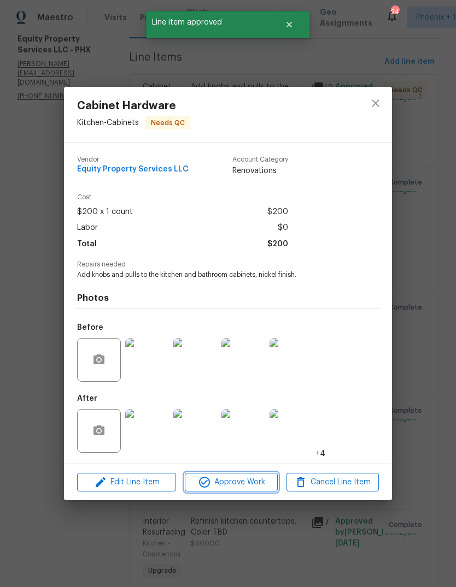
click at [252, 483] on span "Approve Work" at bounding box center [231, 483] width 86 height 14
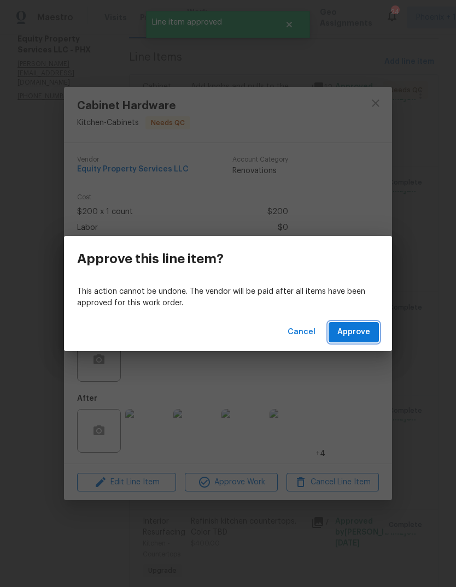
click at [351, 338] on span "Approve" at bounding box center [353, 333] width 33 height 14
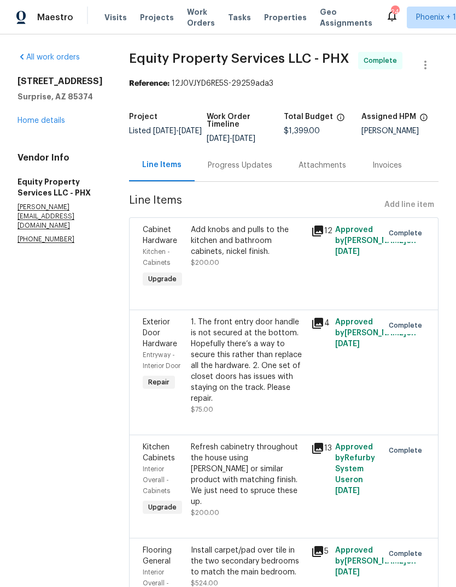
click at [196, 15] on span "Work Orders" at bounding box center [201, 18] width 28 height 22
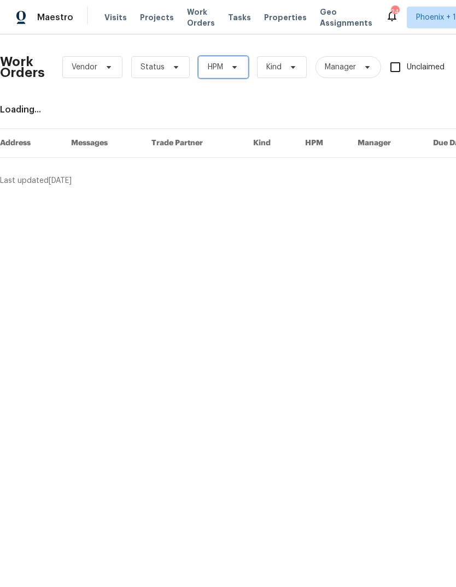
click at [238, 69] on icon at bounding box center [234, 67] width 9 height 9
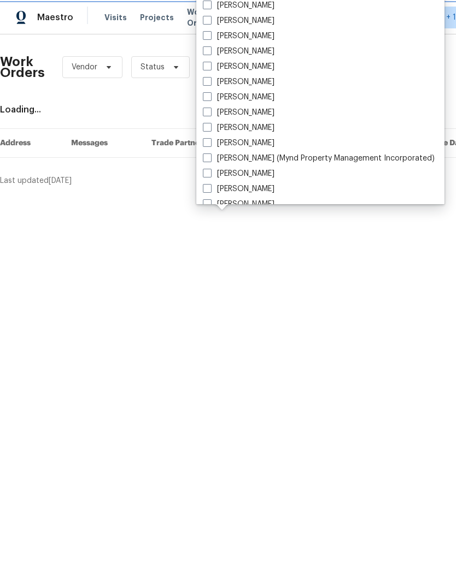
scroll to position [117, 0]
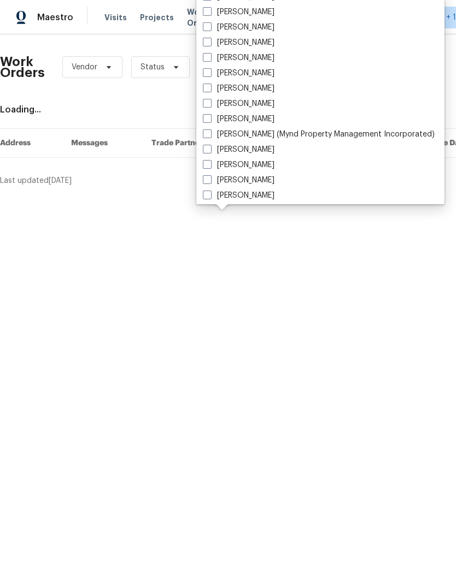
click at [208, 182] on span at bounding box center [207, 179] width 9 height 9
click at [208, 182] on input "[PERSON_NAME]" at bounding box center [206, 178] width 7 height 7
checkbox input "true"
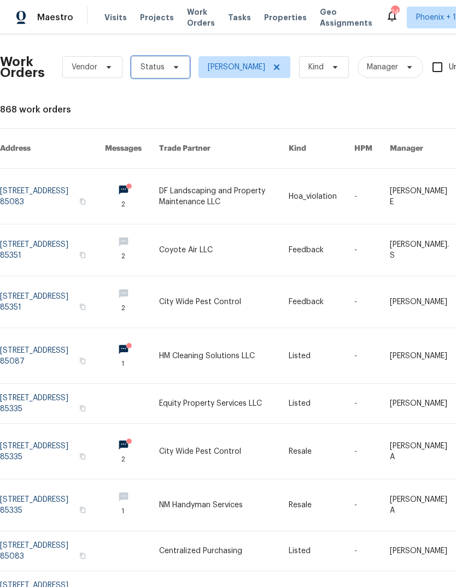
click at [174, 73] on span "Status" at bounding box center [160, 67] width 58 height 22
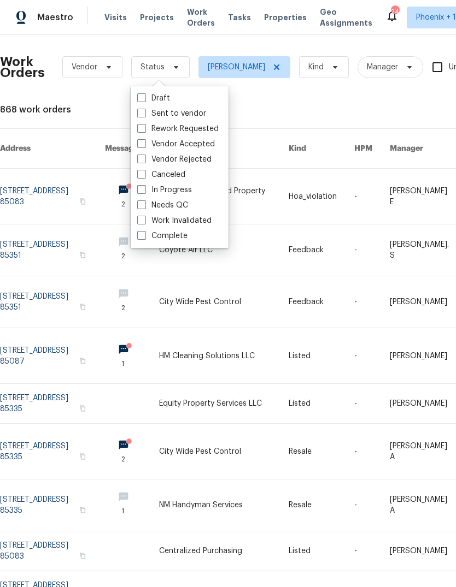
click at [138, 207] on span at bounding box center [141, 204] width 9 height 9
click at [138, 207] on input "Needs QC" at bounding box center [140, 203] width 7 height 7
checkbox input "true"
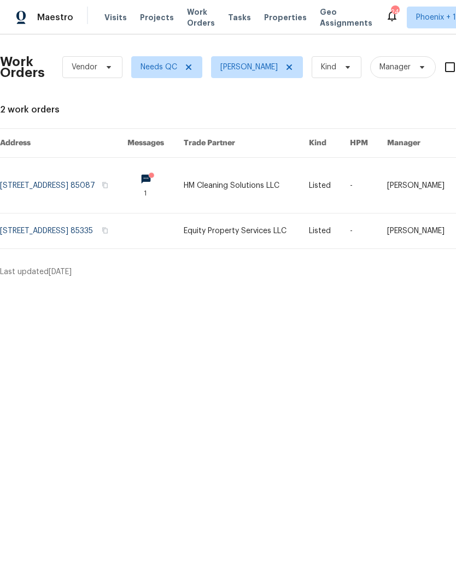
click at [267, 229] on link at bounding box center [246, 231] width 125 height 35
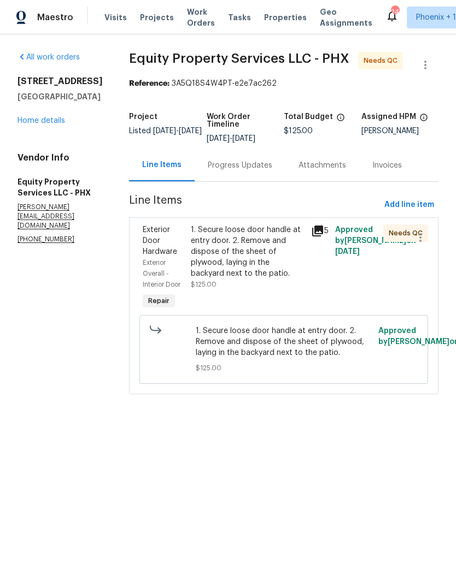
click at [224, 173] on div "Progress Updates" at bounding box center [239, 165] width 91 height 32
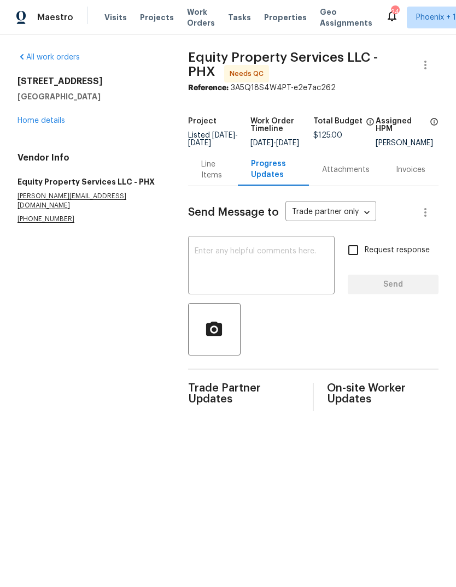
click at [205, 181] on div "Line Items" at bounding box center [213, 170] width 24 height 22
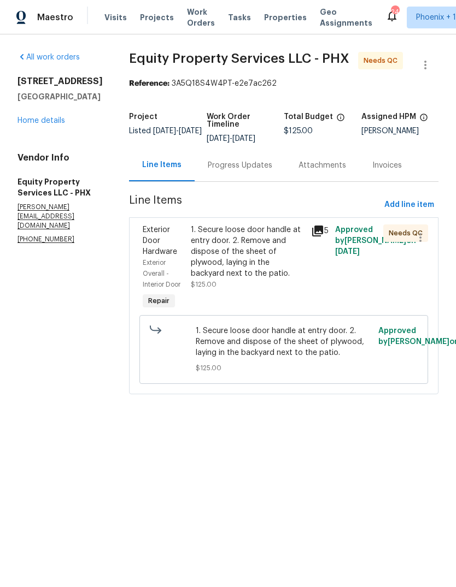
click at [250, 256] on div "1. Secure loose door handle at entry door. 2. Remove and dispose of the sheet o…" at bounding box center [248, 251] width 114 height 55
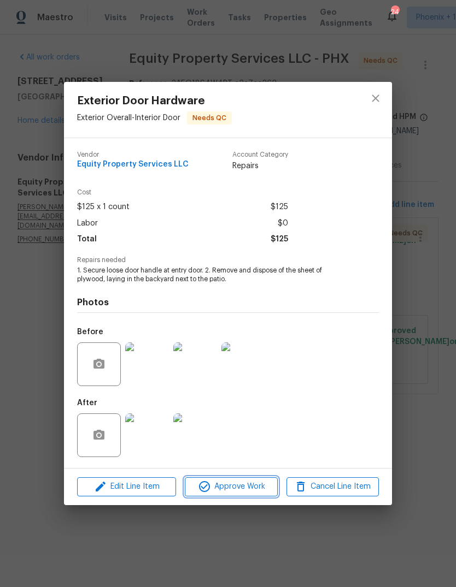
click at [252, 489] on span "Approve Work" at bounding box center [231, 487] width 86 height 14
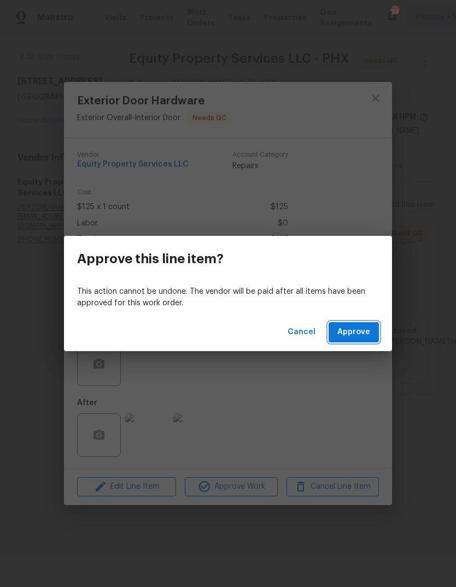
click at [366, 340] on button "Approve" at bounding box center [353, 332] width 50 height 20
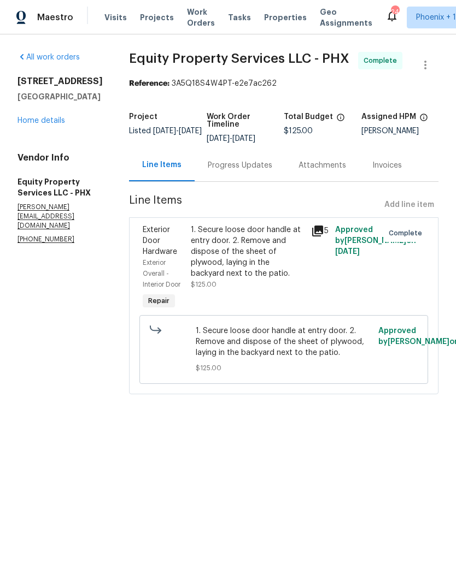
click at [187, 19] on span "Work Orders" at bounding box center [201, 18] width 28 height 22
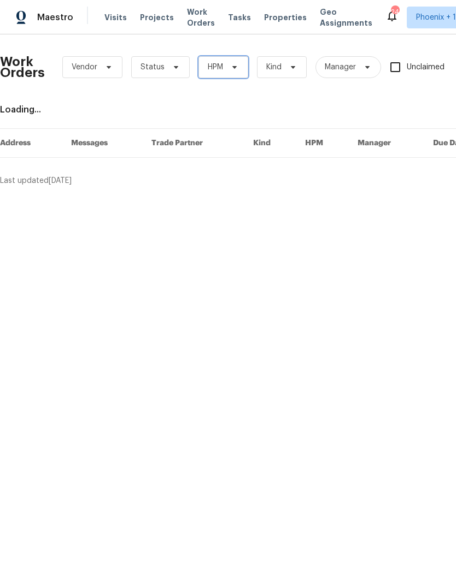
click at [242, 69] on span "HPM" at bounding box center [223, 67] width 50 height 22
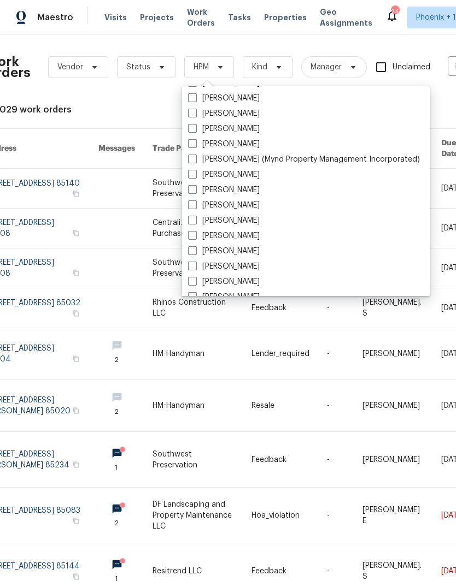
scroll to position [0, 15]
click at [189, 206] on span at bounding box center [192, 205] width 9 height 9
click at [189, 206] on input "[PERSON_NAME]" at bounding box center [191, 203] width 7 height 7
checkbox input "true"
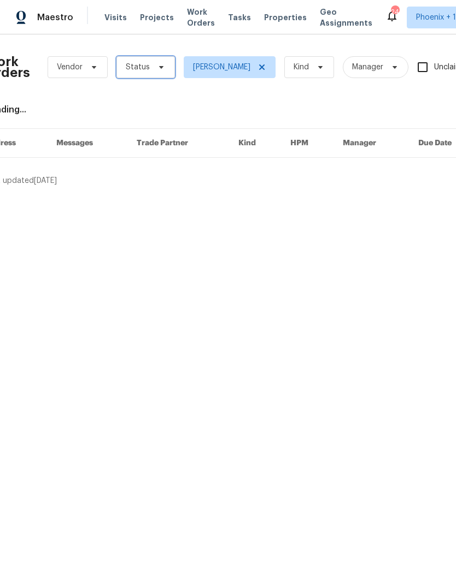
click at [156, 72] on span "Status" at bounding box center [145, 67] width 58 height 22
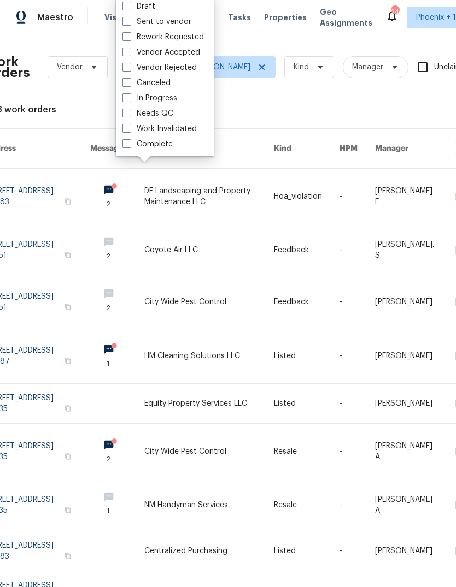
click at [125, 114] on span at bounding box center [126, 113] width 9 height 9
click at [125, 114] on input "Needs QC" at bounding box center [125, 111] width 7 height 7
checkbox input "true"
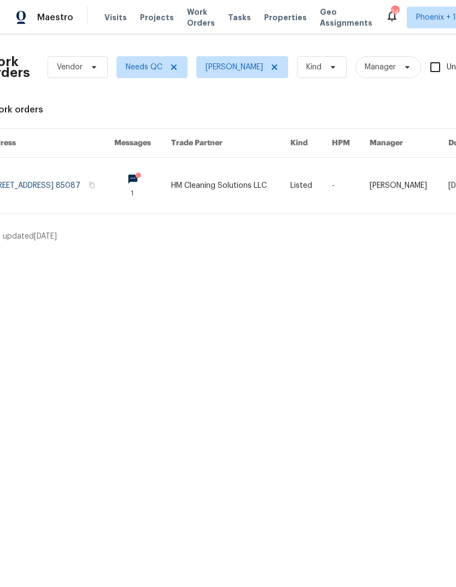
click at [268, 181] on link at bounding box center [230, 185] width 119 height 55
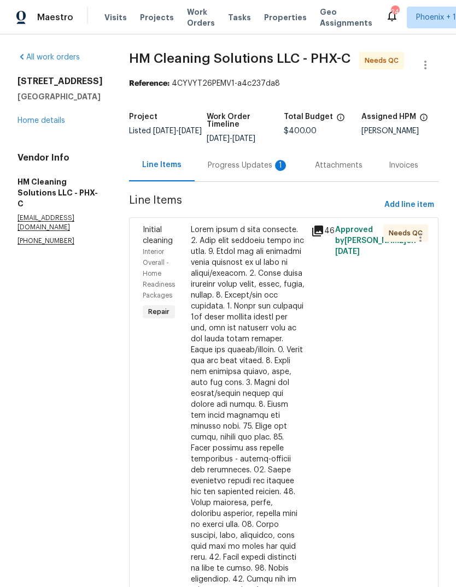
click at [243, 171] on div "Progress Updates 1" at bounding box center [248, 165] width 81 height 11
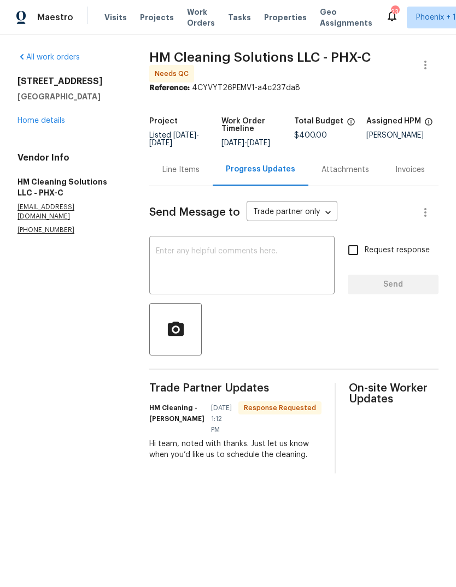
click at [294, 271] on textarea at bounding box center [242, 266] width 172 height 38
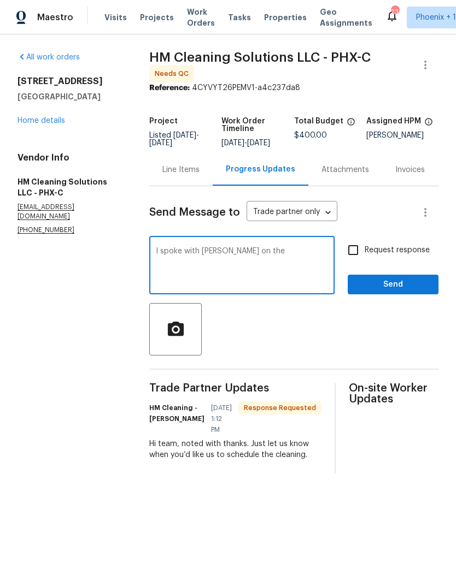
type textarea "I spoke with Joey on the day I"
click at [186, 173] on div "Line Items" at bounding box center [180, 169] width 37 height 11
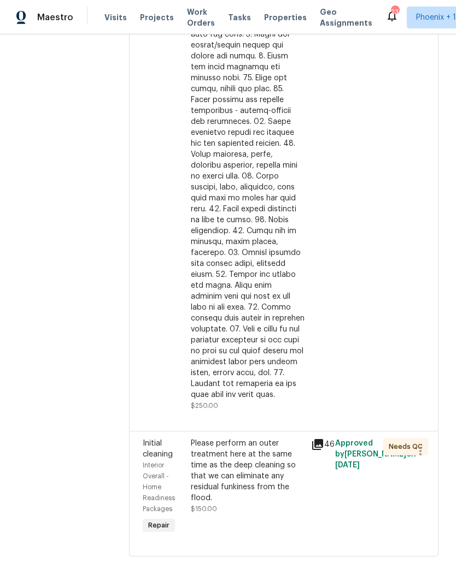
scroll to position [366, 0]
click at [270, 504] on div "Please perform an outer treatment here at the same time as the deep cleaning so…" at bounding box center [248, 471] width 114 height 66
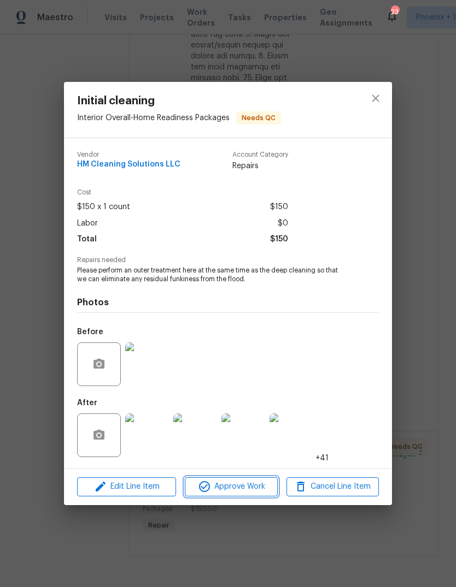
click at [249, 491] on span "Approve Work" at bounding box center [231, 487] width 86 height 14
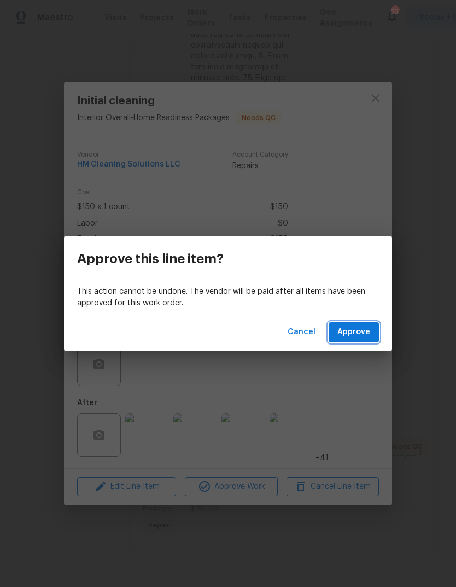
click at [363, 337] on span "Approve" at bounding box center [353, 333] width 33 height 14
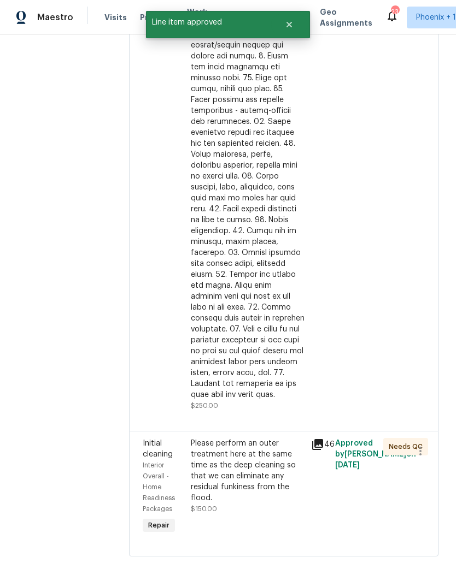
click at [263, 233] on div at bounding box center [248, 138] width 114 height 524
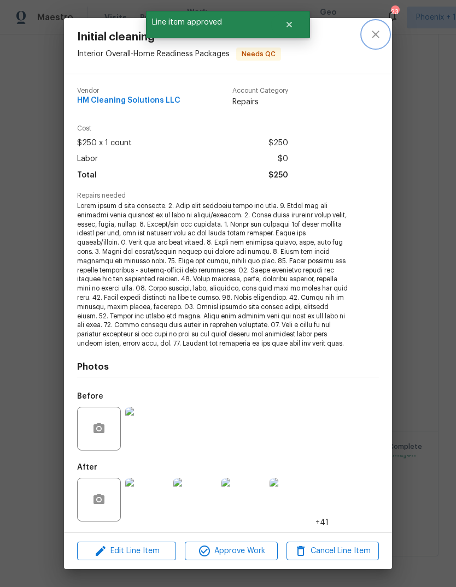
click at [378, 38] on icon "close" at bounding box center [374, 34] width 7 height 7
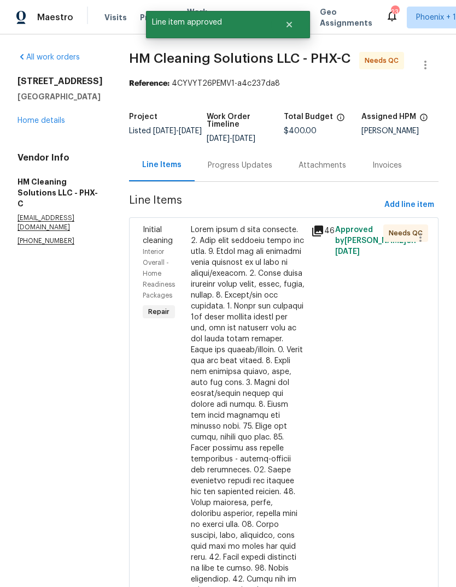
scroll to position [0, 0]
click at [272, 171] on div "Progress Updates" at bounding box center [240, 165] width 64 height 11
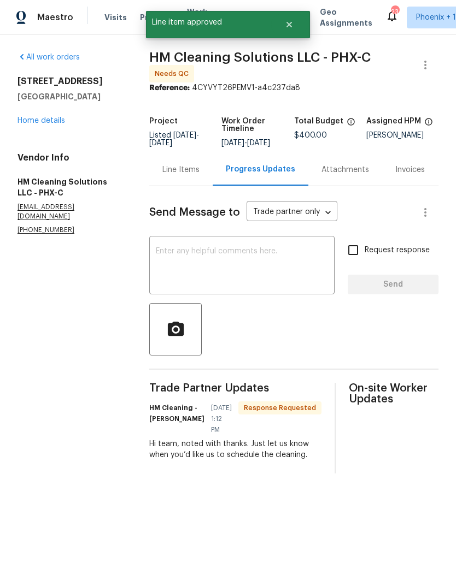
click at [295, 269] on textarea at bounding box center [242, 266] width 172 height 38
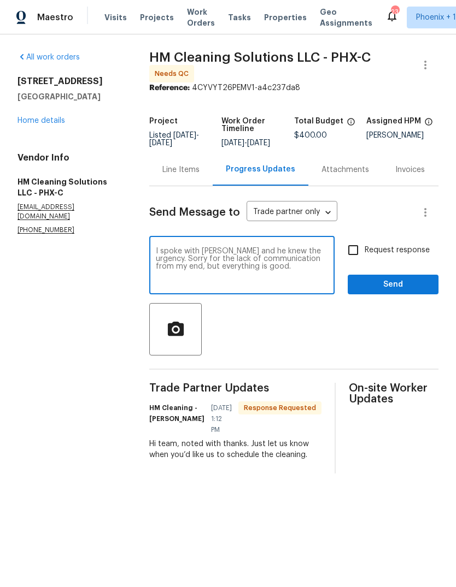
type textarea "I spoke with Joey and he knew the urgency. Sorry for the lack of communication …"
click at [316, 335] on div at bounding box center [293, 329] width 289 height 52
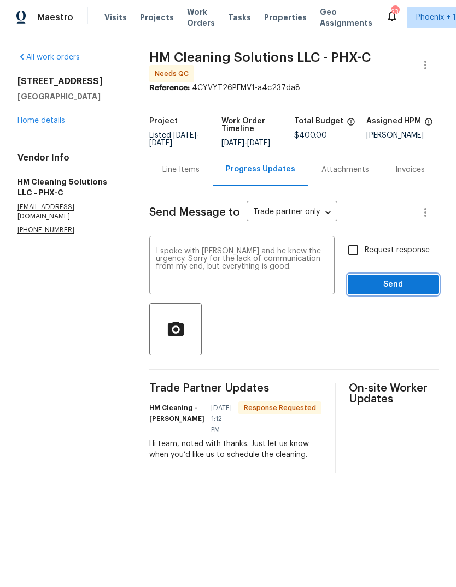
click at [389, 292] on span "Send" at bounding box center [392, 285] width 73 height 14
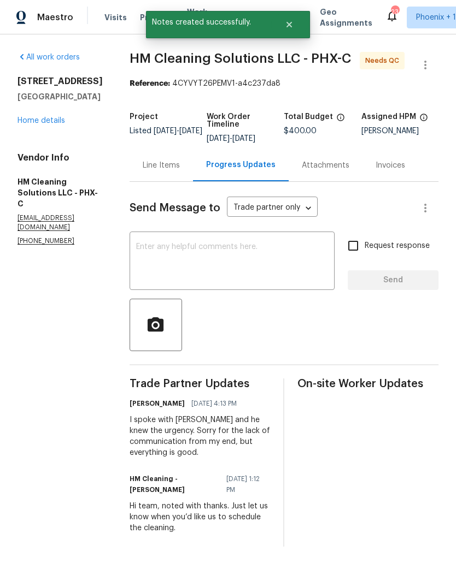
click at [180, 171] on div "Line Items" at bounding box center [161, 165] width 37 height 11
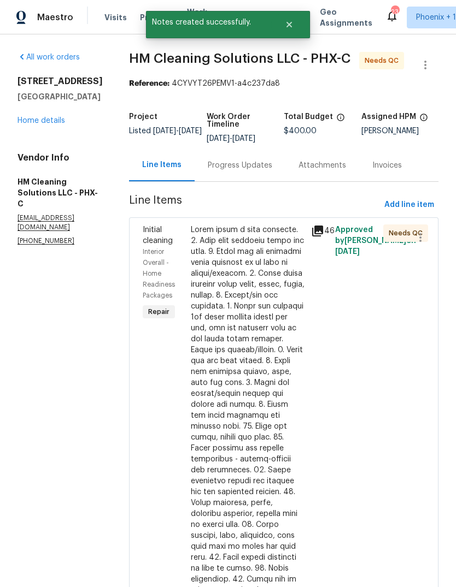
click at [273, 356] on div at bounding box center [248, 486] width 114 height 524
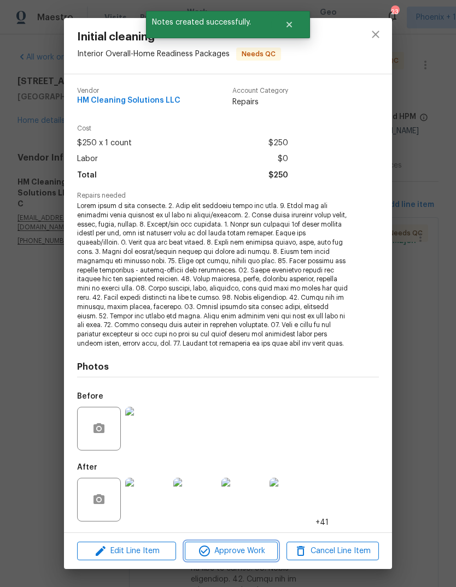
click at [255, 554] on span "Approve Work" at bounding box center [231, 552] width 86 height 14
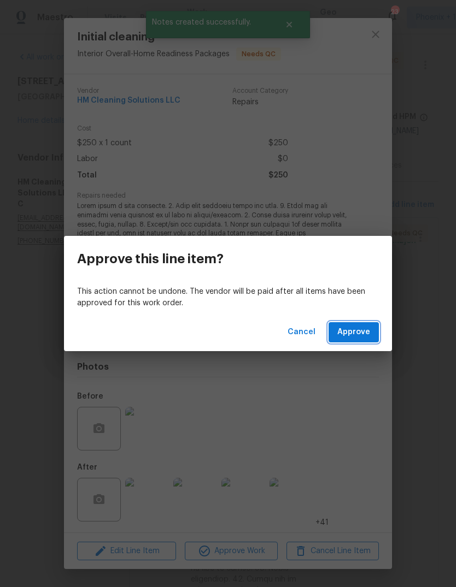
click at [364, 340] on button "Approve" at bounding box center [353, 332] width 50 height 20
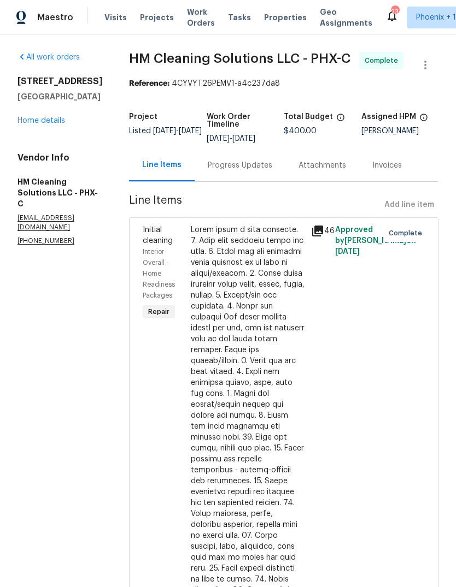
click at [45, 22] on span "Maestro" at bounding box center [55, 17] width 36 height 11
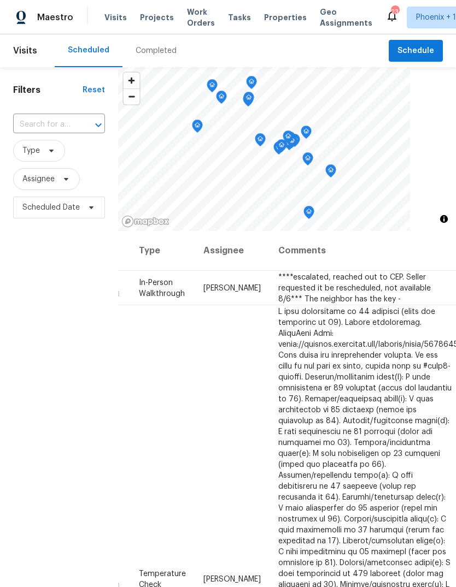
scroll to position [0, 86]
click at [419, 44] on span "Schedule" at bounding box center [415, 51] width 37 height 14
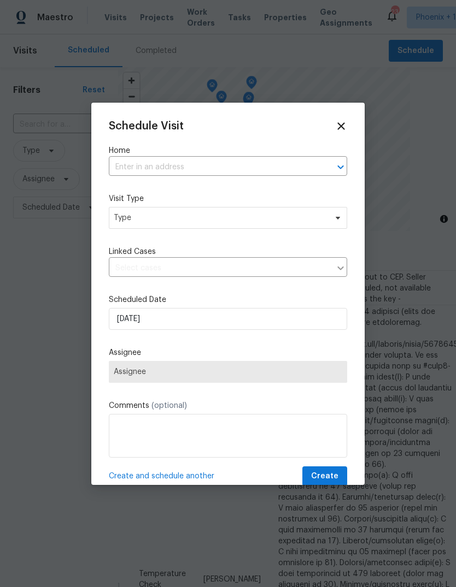
click at [180, 166] on input "text" at bounding box center [213, 167] width 208 height 17
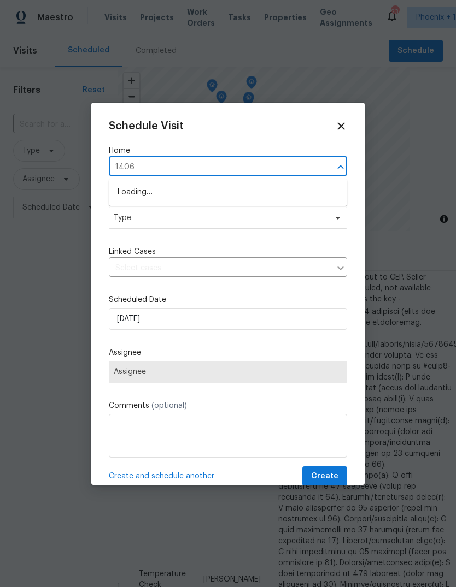
type input "14065"
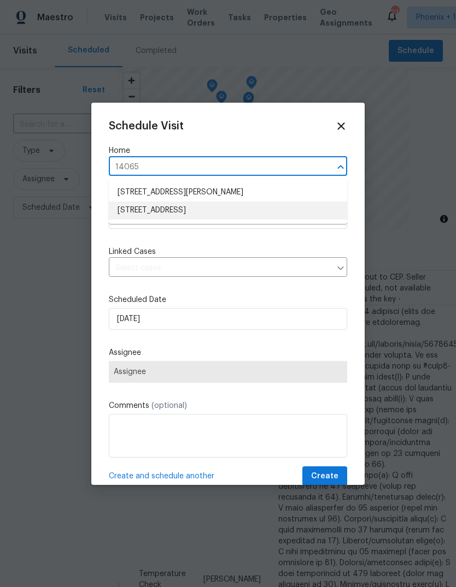
click at [234, 205] on li "[STREET_ADDRESS]" at bounding box center [228, 211] width 238 height 18
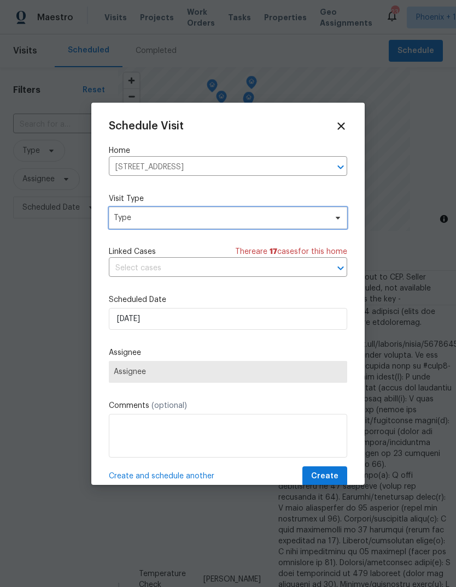
click at [209, 219] on span "Type" at bounding box center [220, 217] width 212 height 11
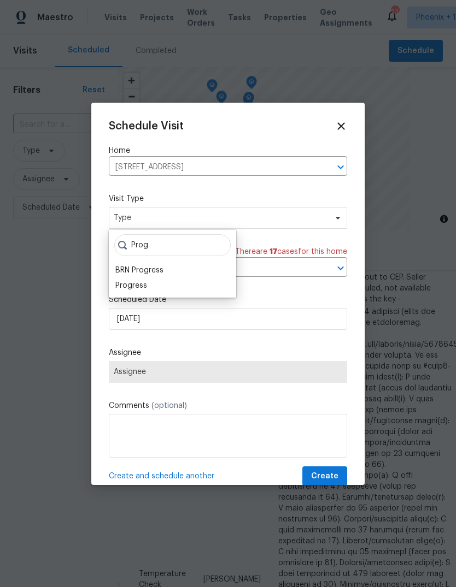
type input "Prog"
click at [159, 291] on div "Progress" at bounding box center [172, 285] width 121 height 15
click at [145, 289] on div "Progress" at bounding box center [131, 285] width 32 height 11
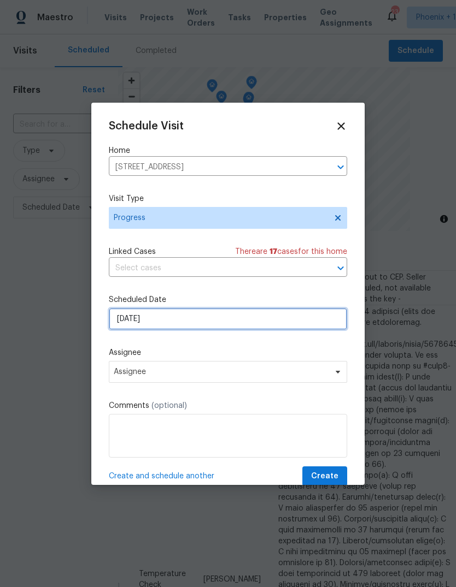
click at [185, 323] on input "[DATE]" at bounding box center [228, 319] width 238 height 22
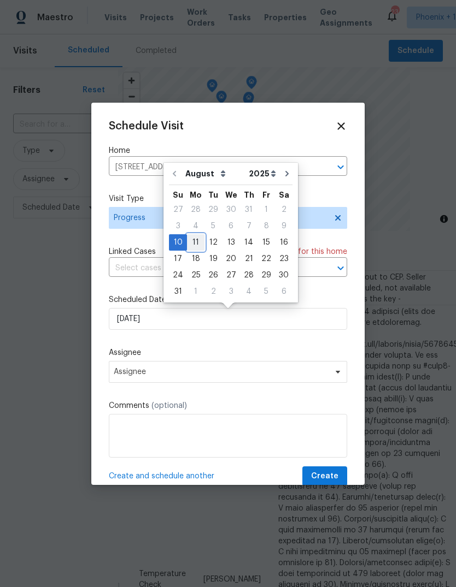
click at [192, 245] on div "11" at bounding box center [195, 242] width 17 height 15
type input "[DATE]"
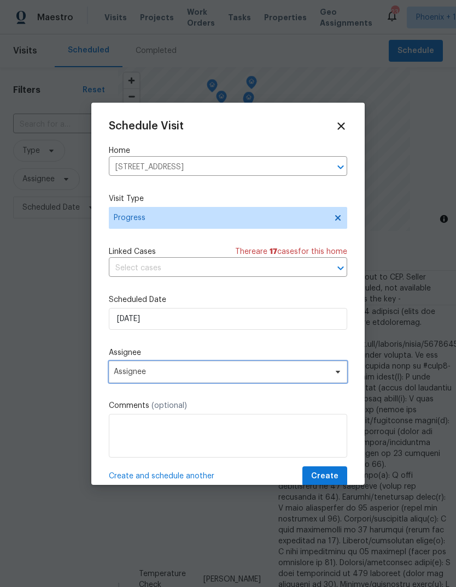
click at [188, 371] on span "Assignee" at bounding box center [221, 372] width 214 height 9
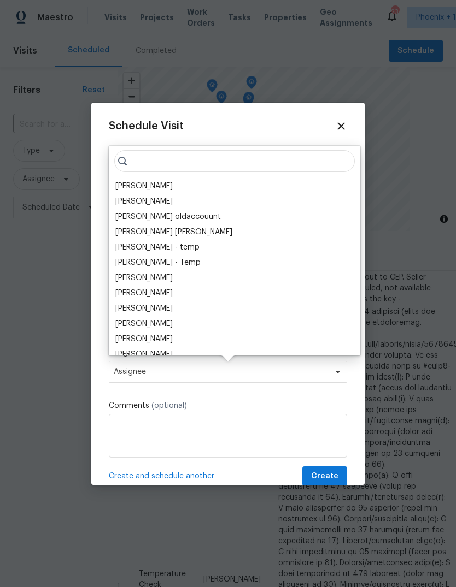
click at [139, 187] on div "[PERSON_NAME]" at bounding box center [143, 186] width 57 height 11
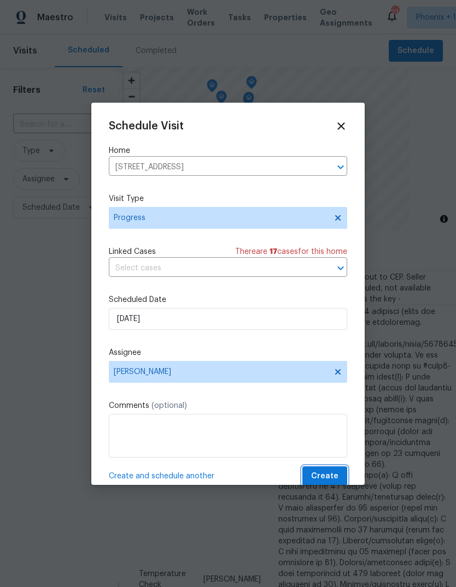
click at [322, 474] on span "Create" at bounding box center [324, 477] width 27 height 14
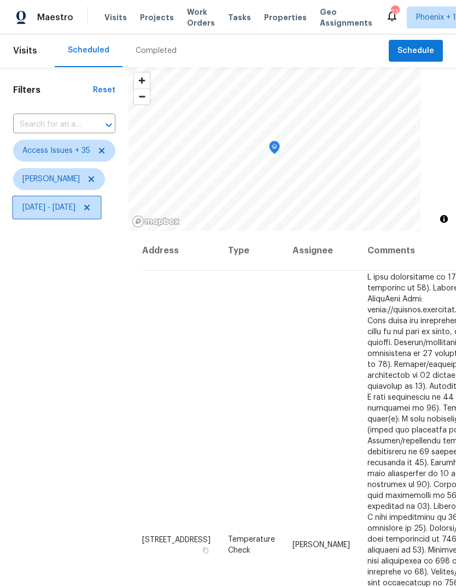
click at [75, 203] on span "[DATE] - [DATE]" at bounding box center [48, 207] width 53 height 11
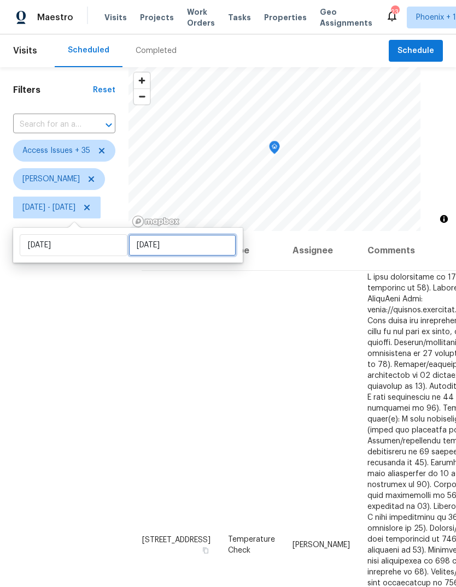
click at [202, 240] on input "[DATE]" at bounding box center [182, 245] width 108 height 22
select select "6"
select select "2025"
select select "7"
select select "2025"
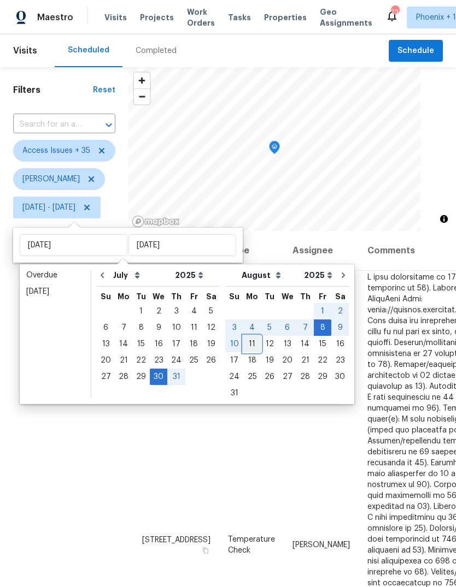
click at [246, 341] on div "11" at bounding box center [251, 343] width 17 height 15
type input "[DATE]"
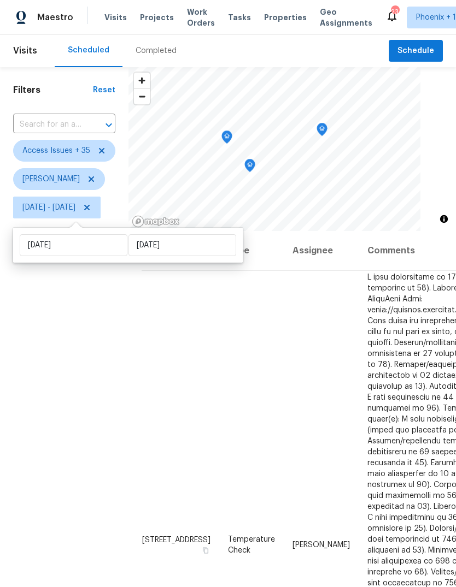
click at [93, 417] on div "Filters Reset ​ Access Issues + 35 [PERSON_NAME][DATE] - [DATE]" at bounding box center [64, 384] width 128 height 634
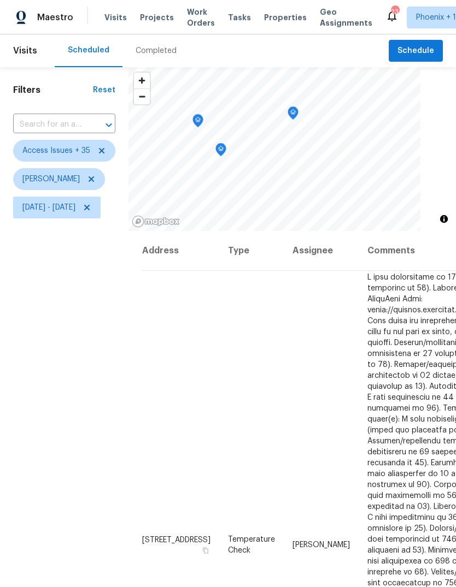
click at [203, 117] on icon "Map marker" at bounding box center [198, 121] width 10 height 13
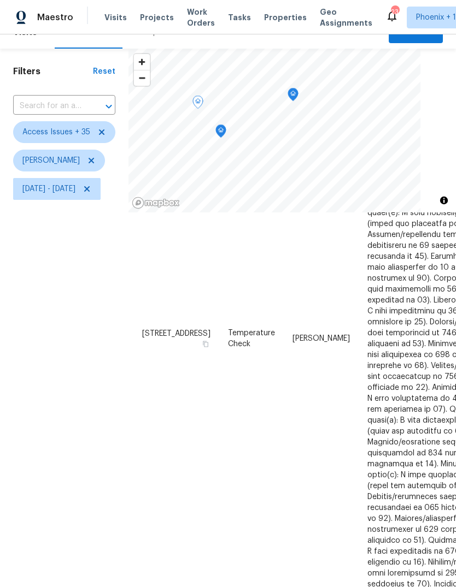
scroll to position [20, 0]
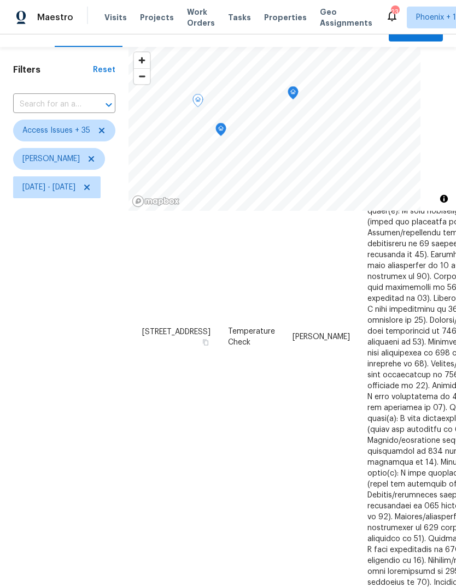
click at [226, 134] on icon "Map marker" at bounding box center [221, 129] width 10 height 13
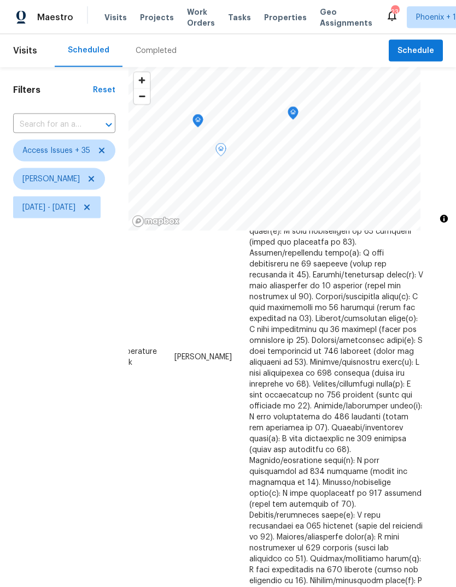
scroll to position [0, 0]
click at [298, 107] on icon "Map marker" at bounding box center [292, 114] width 11 height 14
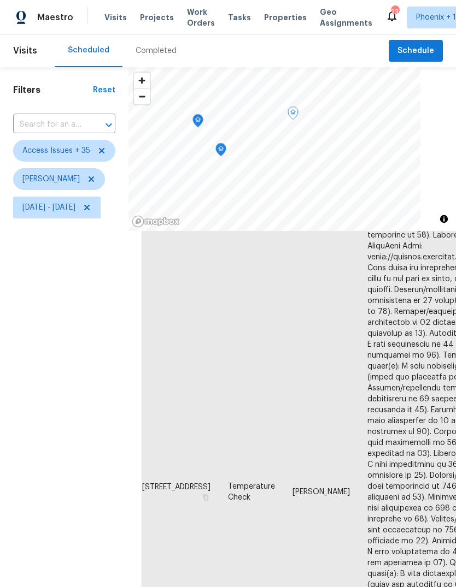
scroll to position [52, 0]
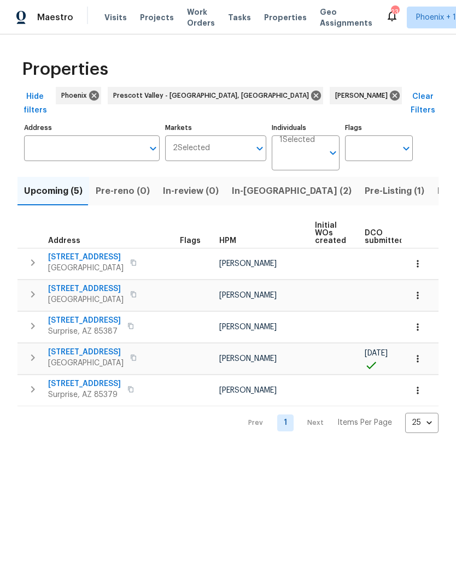
click at [437, 185] on span "Listed (25)" at bounding box center [460, 191] width 46 height 15
